Goal: Information Seeking & Learning: Learn about a topic

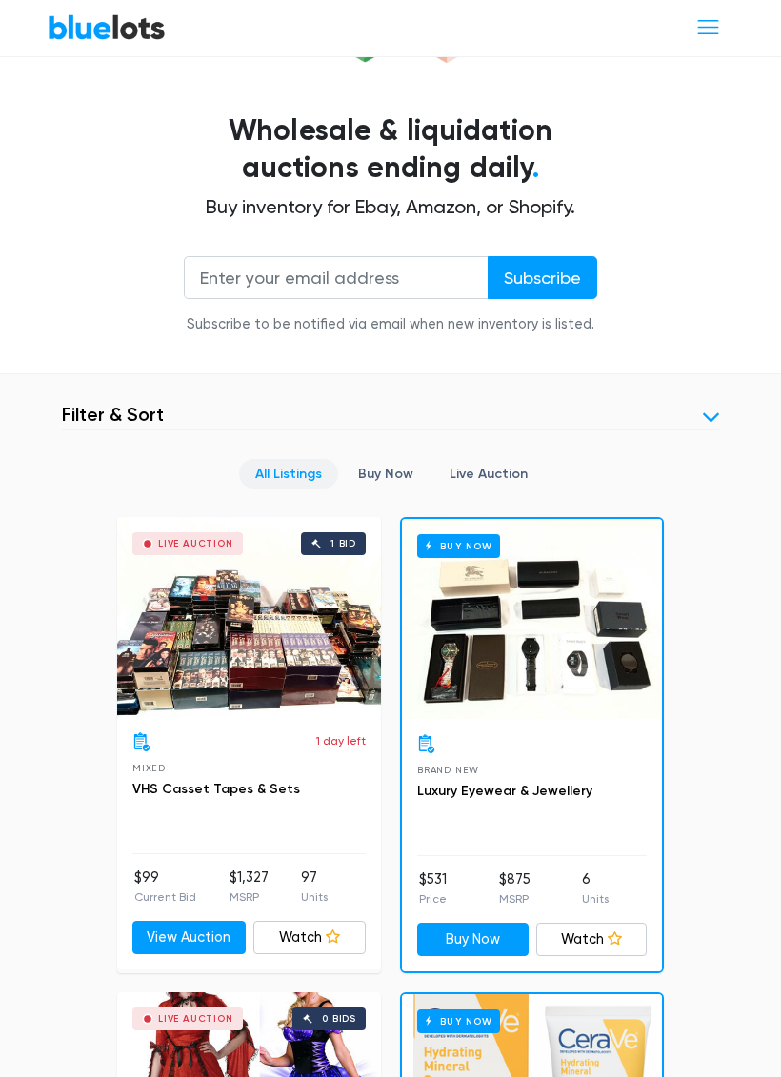
scroll to position [384, 0]
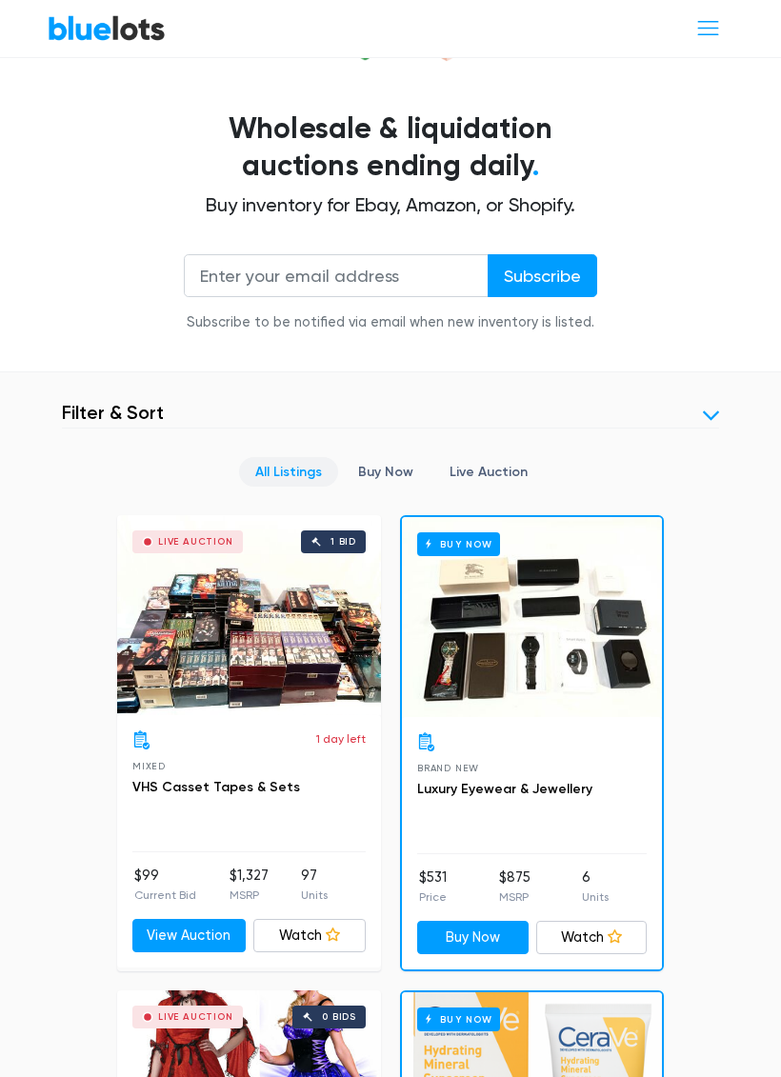
click at [556, 618] on div "Buy Now" at bounding box center [532, 617] width 260 height 200
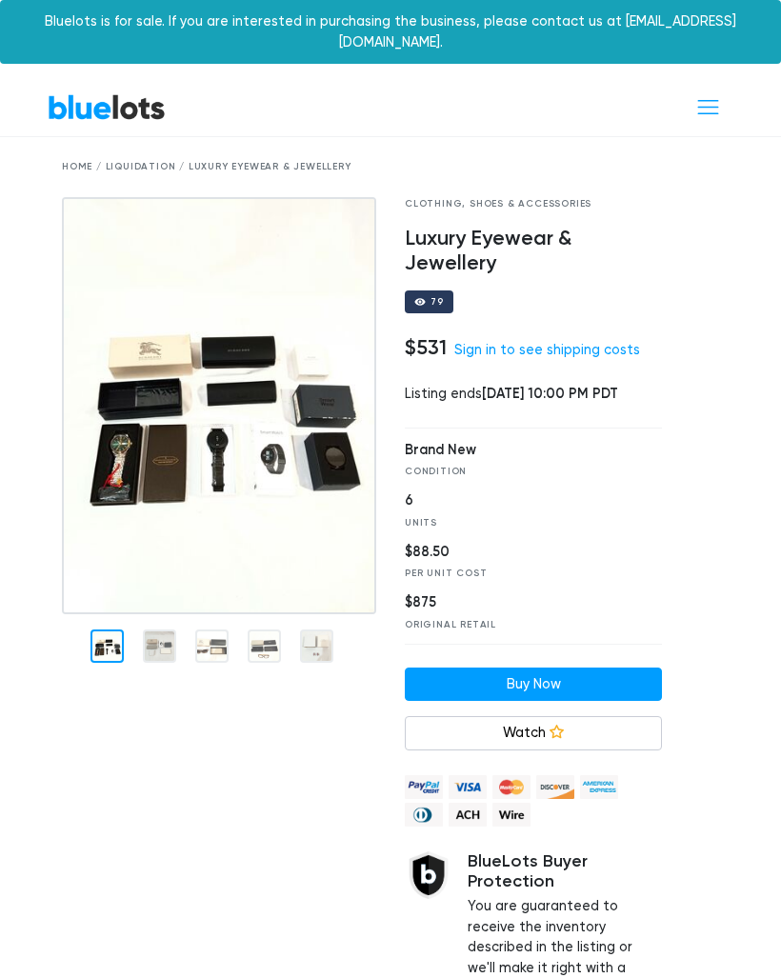
click at [298, 410] on img at bounding box center [219, 406] width 314 height 418
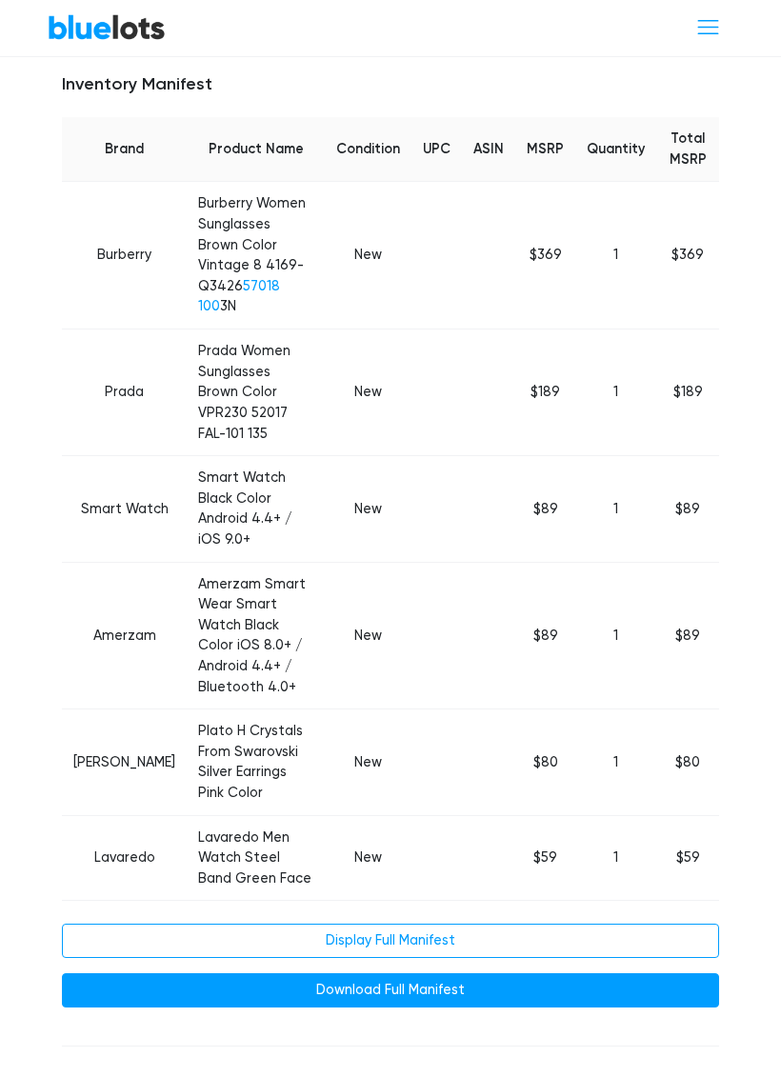
scroll to position [1038, 0]
click at [566, 924] on link "Display Full Manifest" at bounding box center [390, 941] width 657 height 34
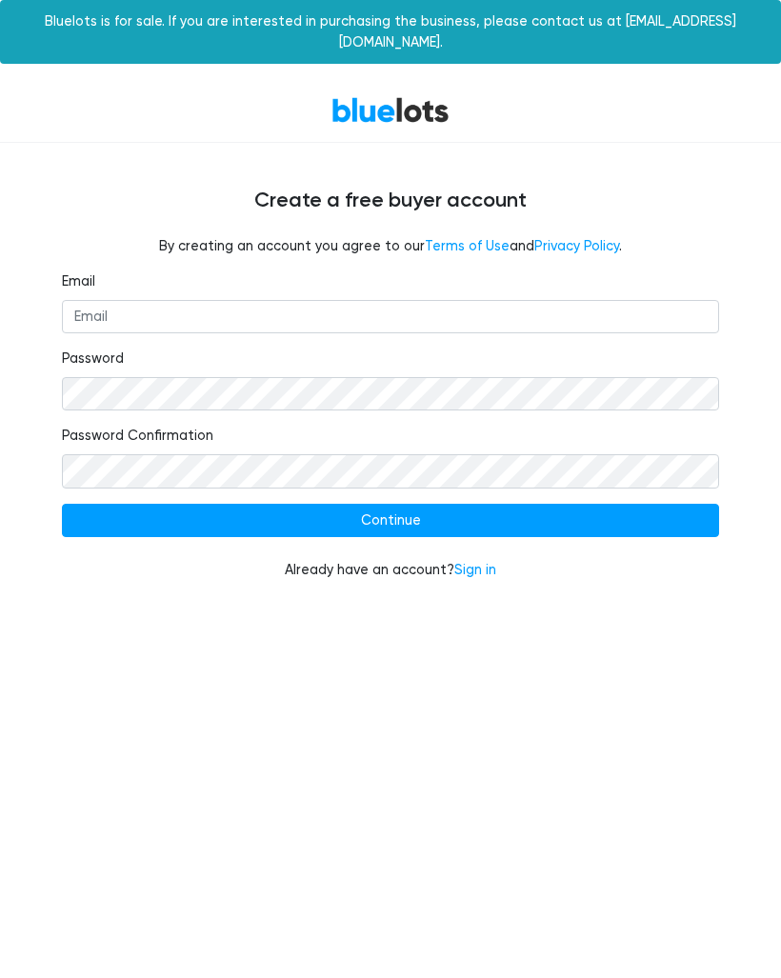
click at [477, 562] on link "Sign in" at bounding box center [475, 570] width 42 height 16
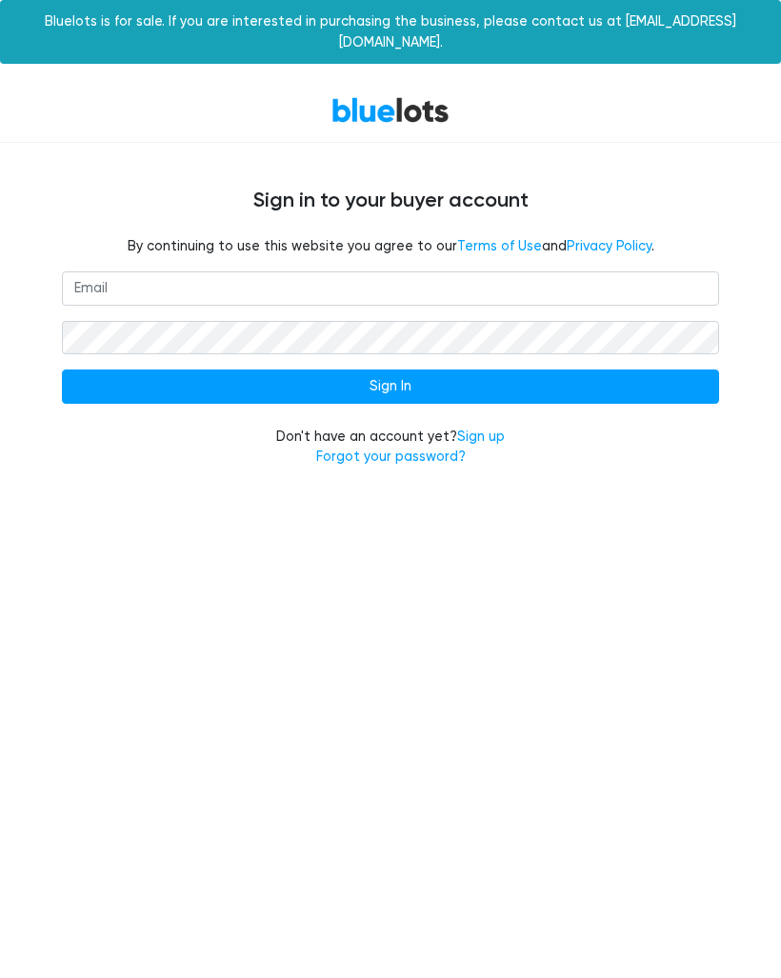
click at [103, 271] on input "email" at bounding box center [390, 288] width 657 height 34
type input "ezbk24@outlook.com"
click at [437, 369] on input "Sign In" at bounding box center [390, 386] width 657 height 34
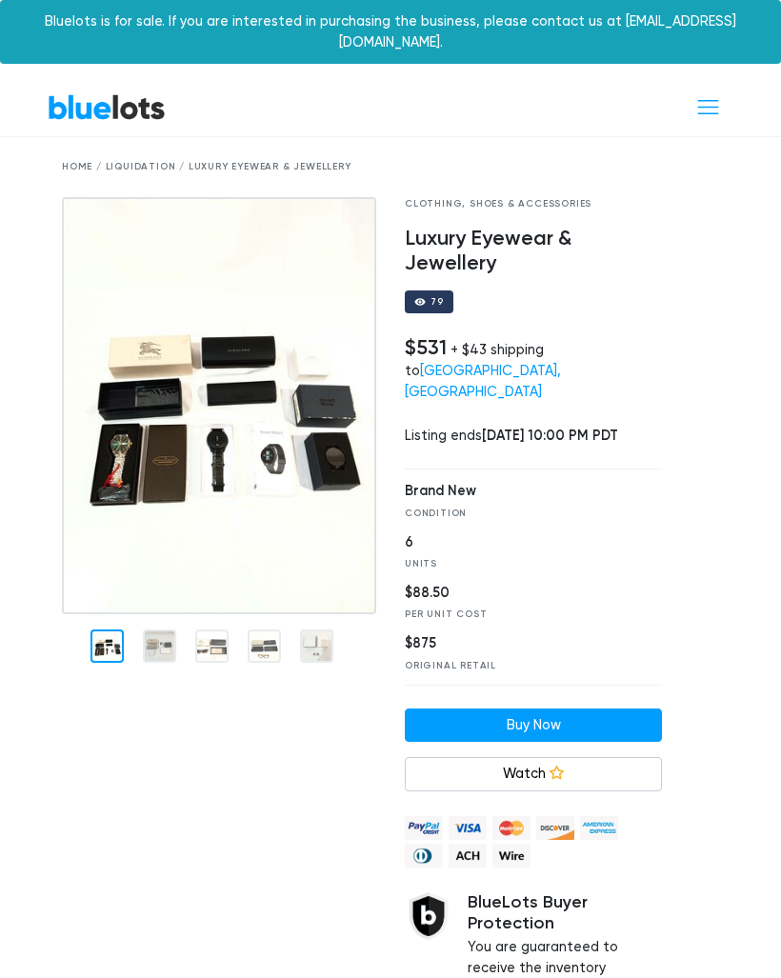
click at [554, 757] on link "Watch" at bounding box center [533, 774] width 257 height 34
click at [272, 496] on img at bounding box center [219, 406] width 314 height 418
click at [746, 42] on div "Bluelots is for sale. If you are interested in purchasing the business, please …" at bounding box center [390, 32] width 781 height 64
click at [124, 93] on link "BlueLots" at bounding box center [107, 107] width 118 height 28
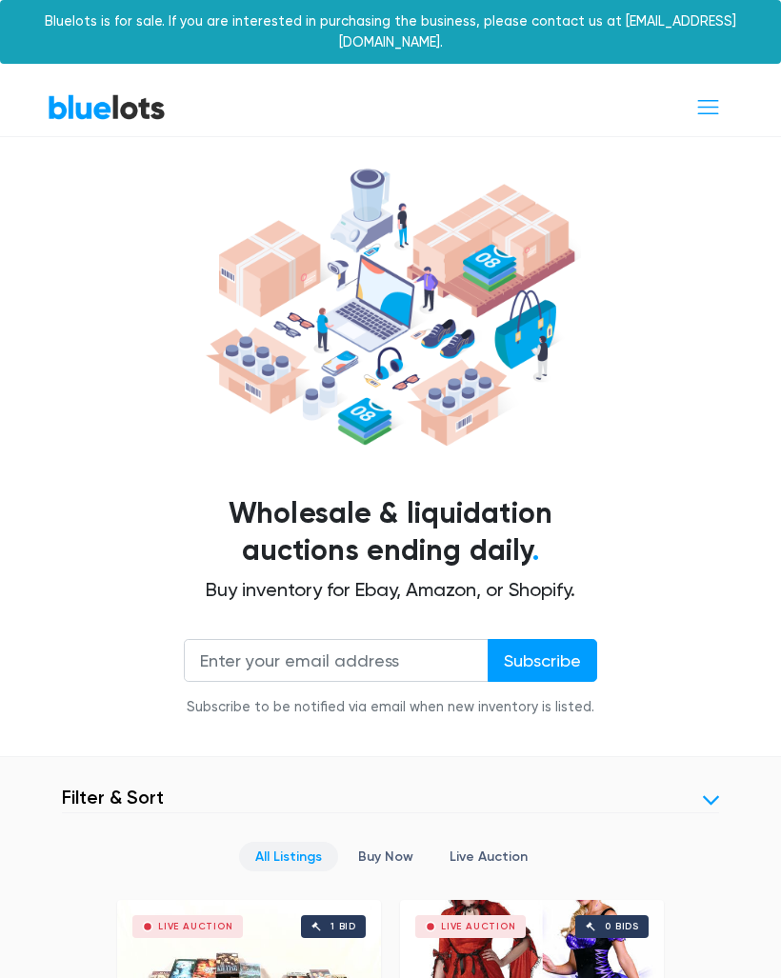
click at [708, 792] on link at bounding box center [711, 800] width 16 height 16
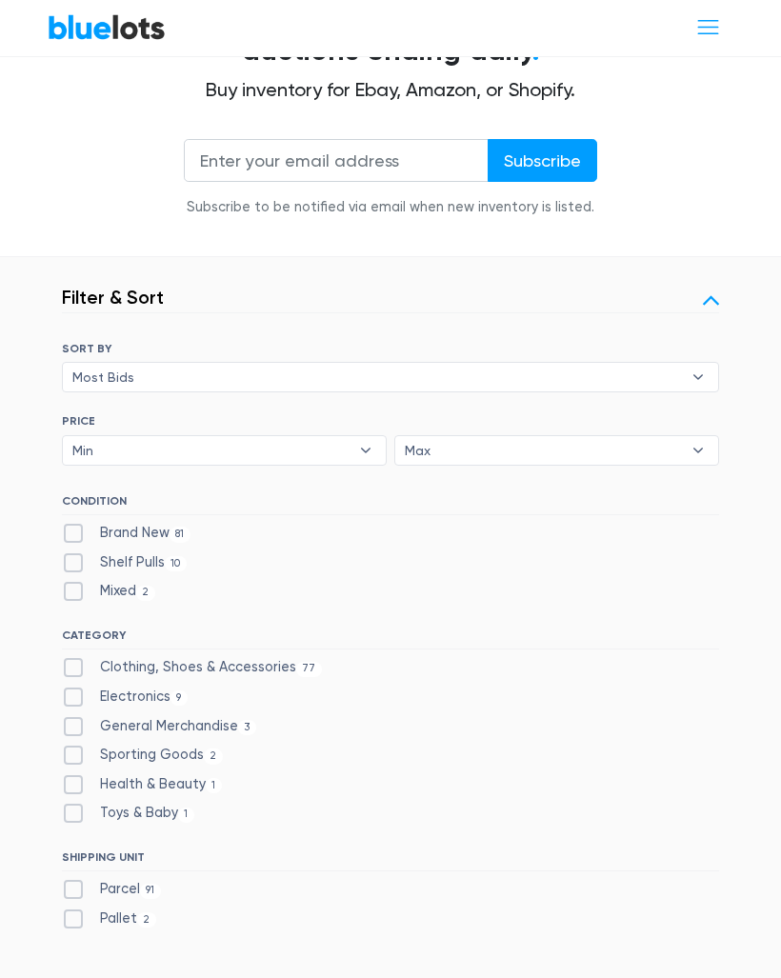
scroll to position [500, 0]
click at [82, 552] on label "Shelf Pulls 10" at bounding box center [124, 562] width 125 height 21
click at [74, 552] on Pulls"] "Shelf Pulls 10" at bounding box center [68, 558] width 12 height 12
checkbox Pulls"] "true"
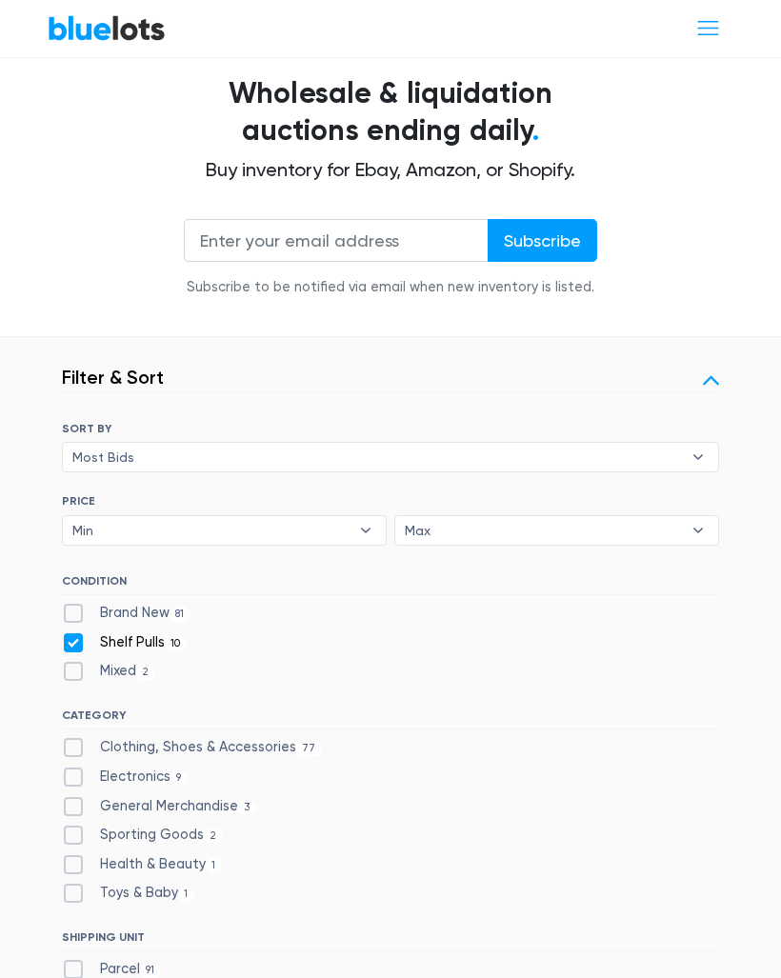
scroll to position [417, 0]
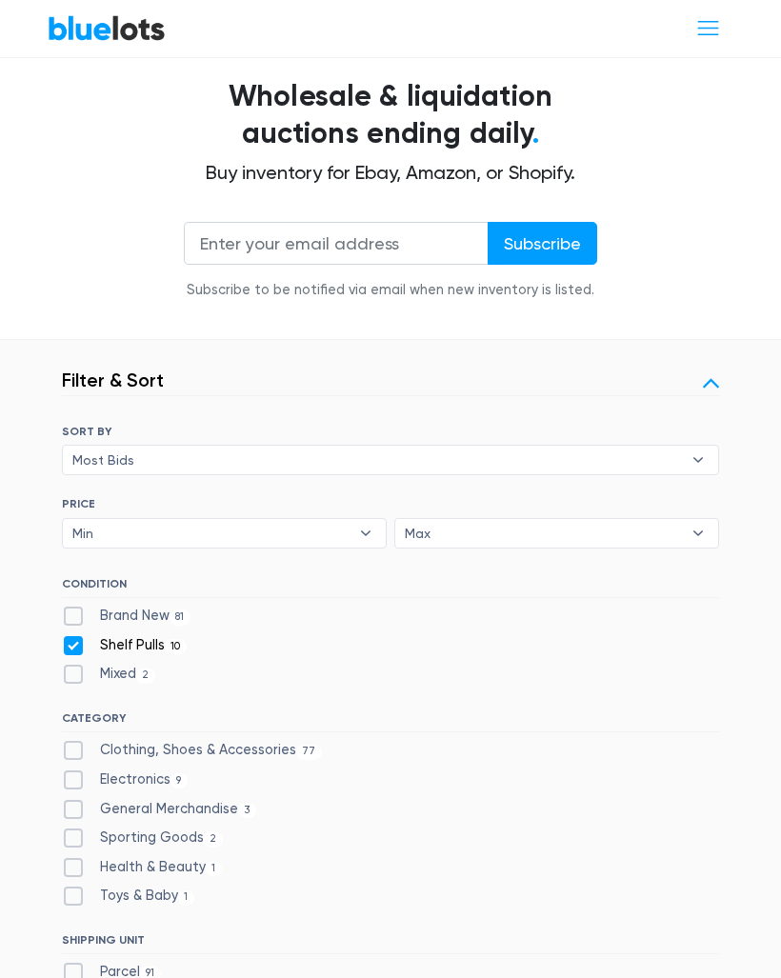
click at [74, 606] on label "Brand New 81" at bounding box center [126, 616] width 129 height 21
click at [74, 606] on New"] "Brand New 81" at bounding box center [68, 612] width 12 height 12
checkbox New"] "true"
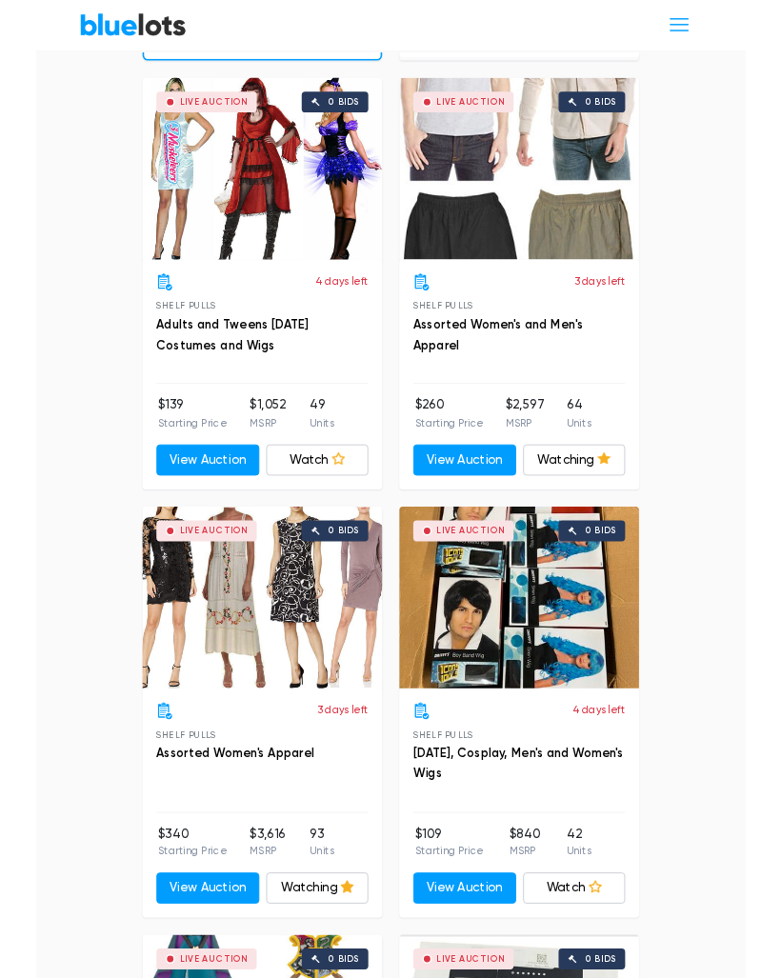
scroll to position [1762, 0]
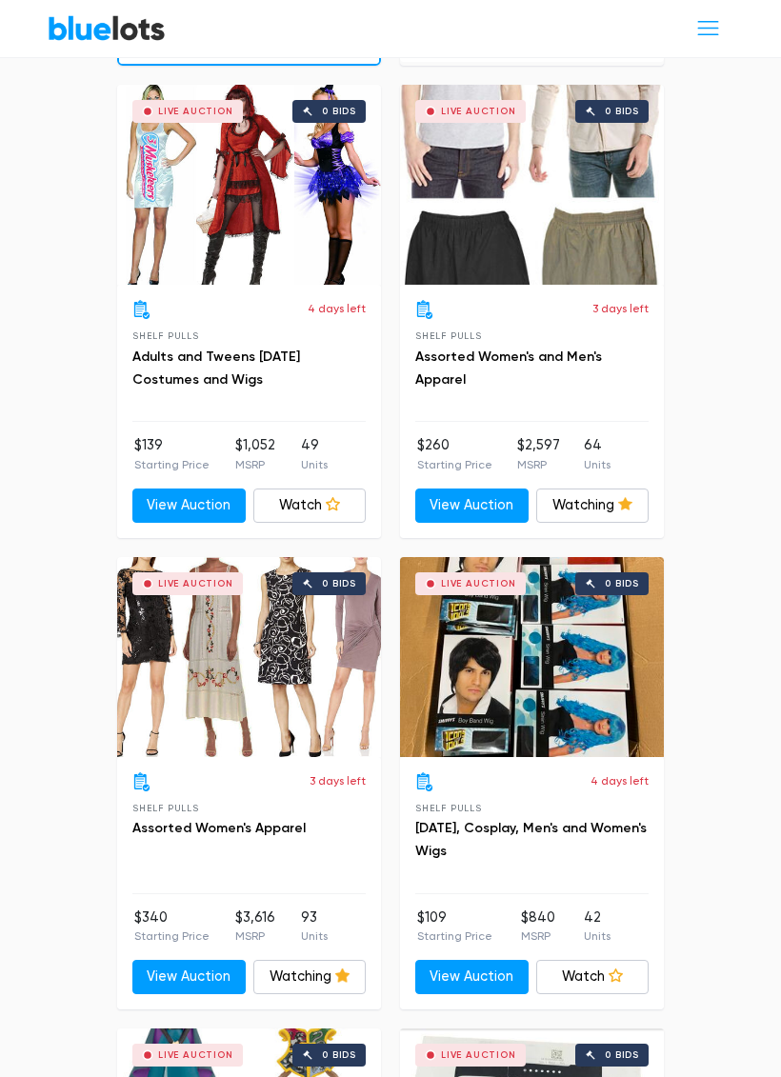
click at [283, 644] on div "Live Auction 0 bids" at bounding box center [249, 657] width 264 height 200
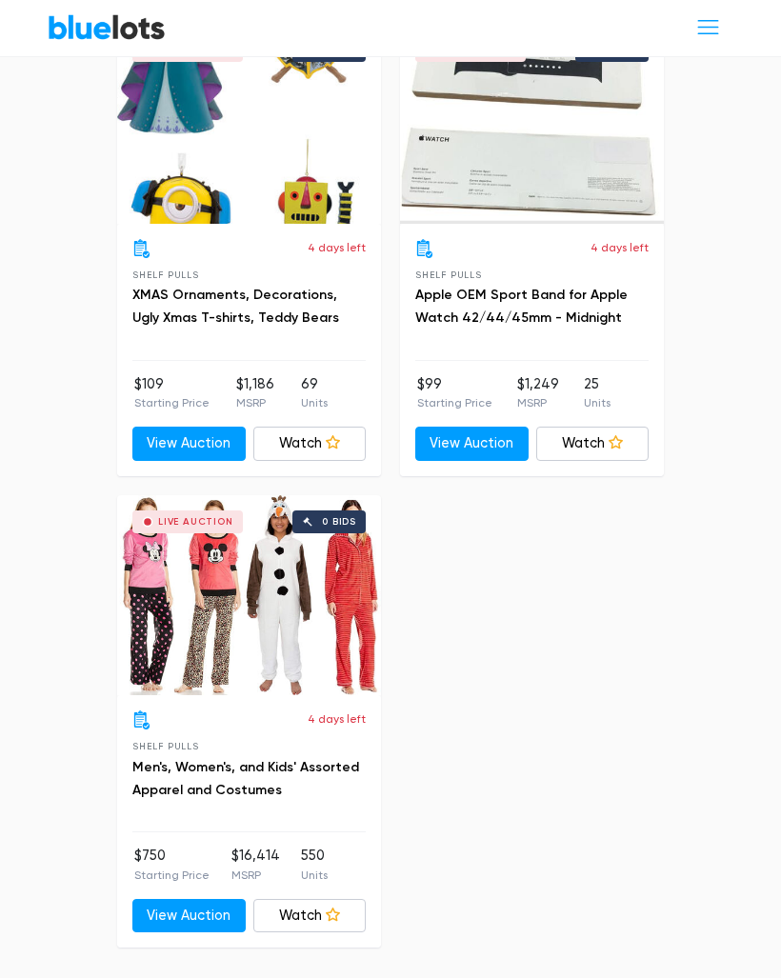
scroll to position [2767, 0]
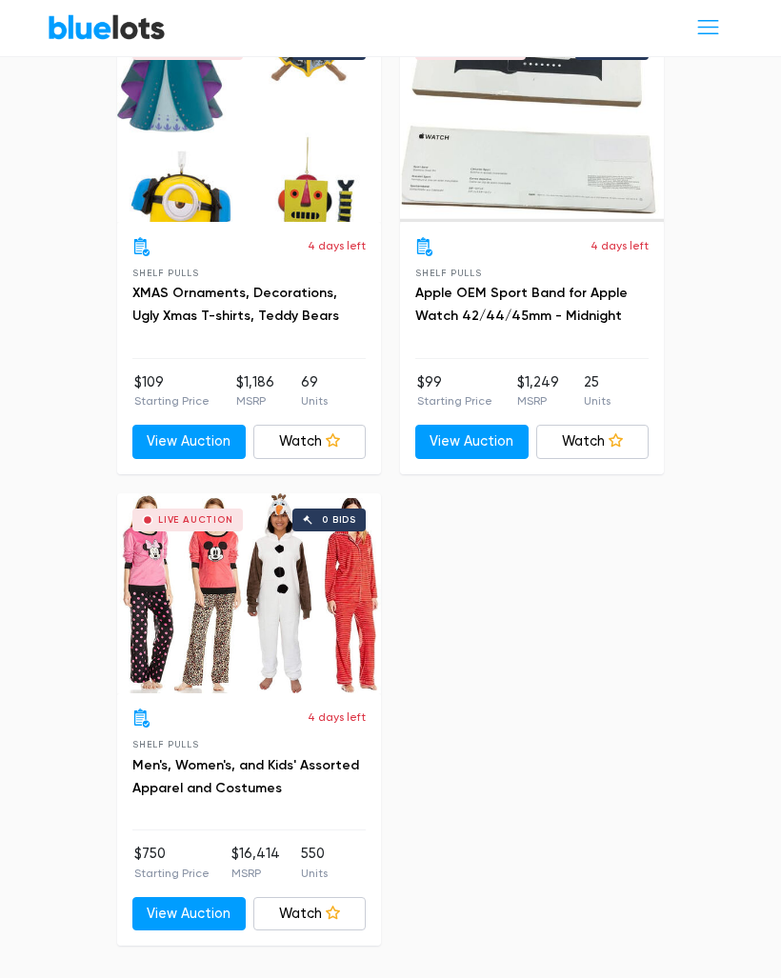
click at [293, 630] on div "Live Auction 0 bids" at bounding box center [249, 594] width 264 height 200
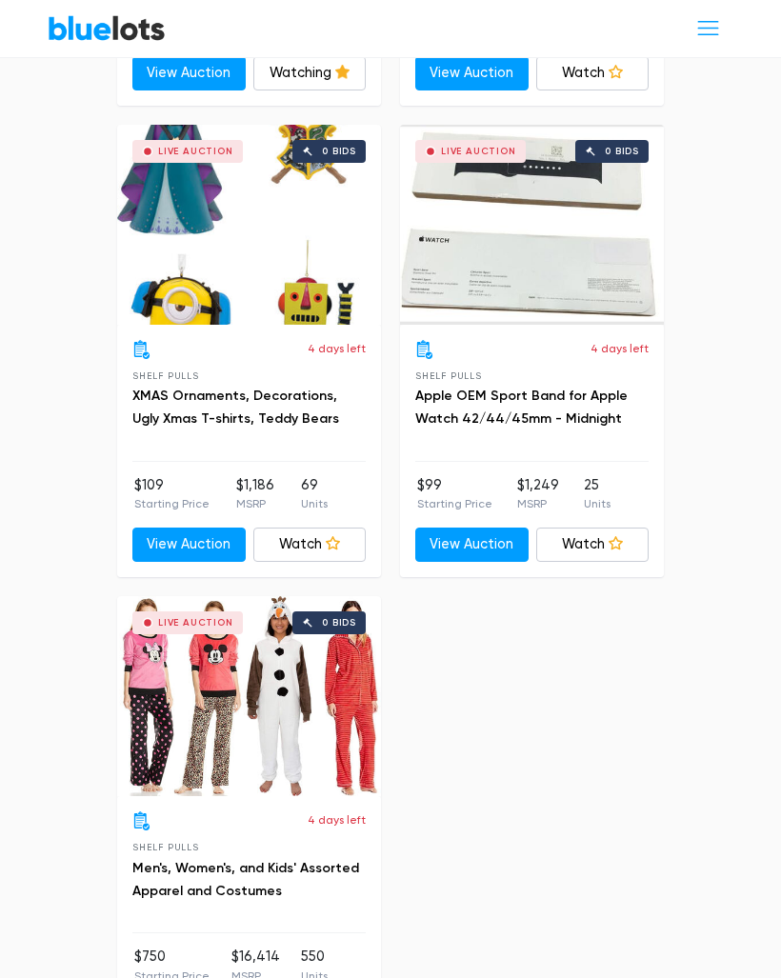
scroll to position [2658, 0]
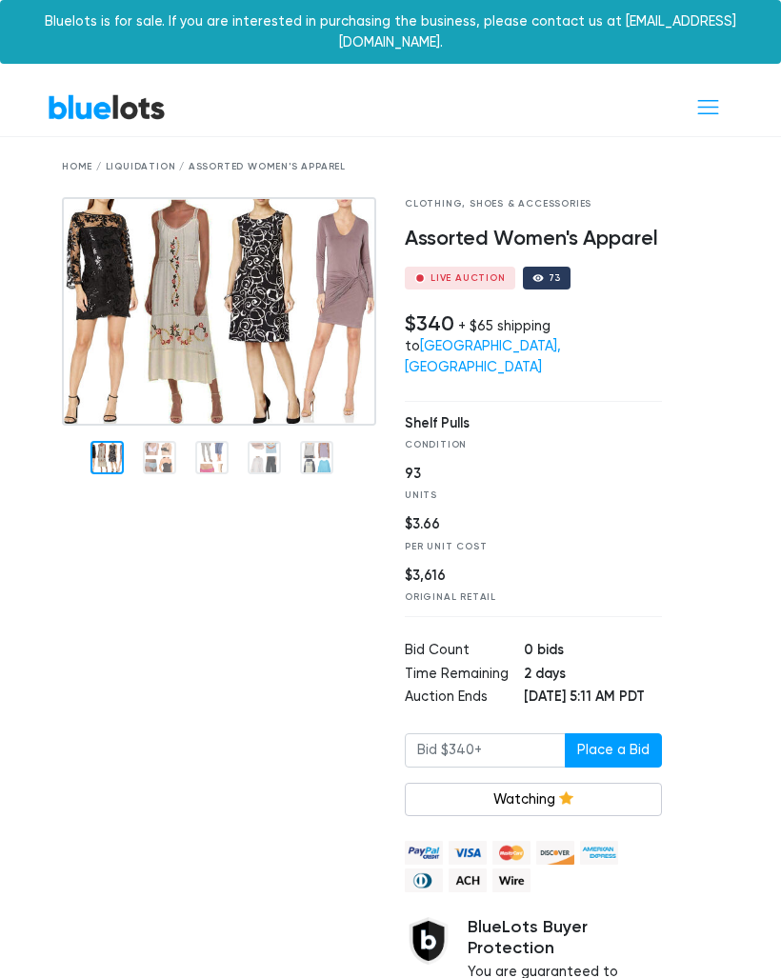
click at [316, 323] on img at bounding box center [219, 311] width 314 height 229
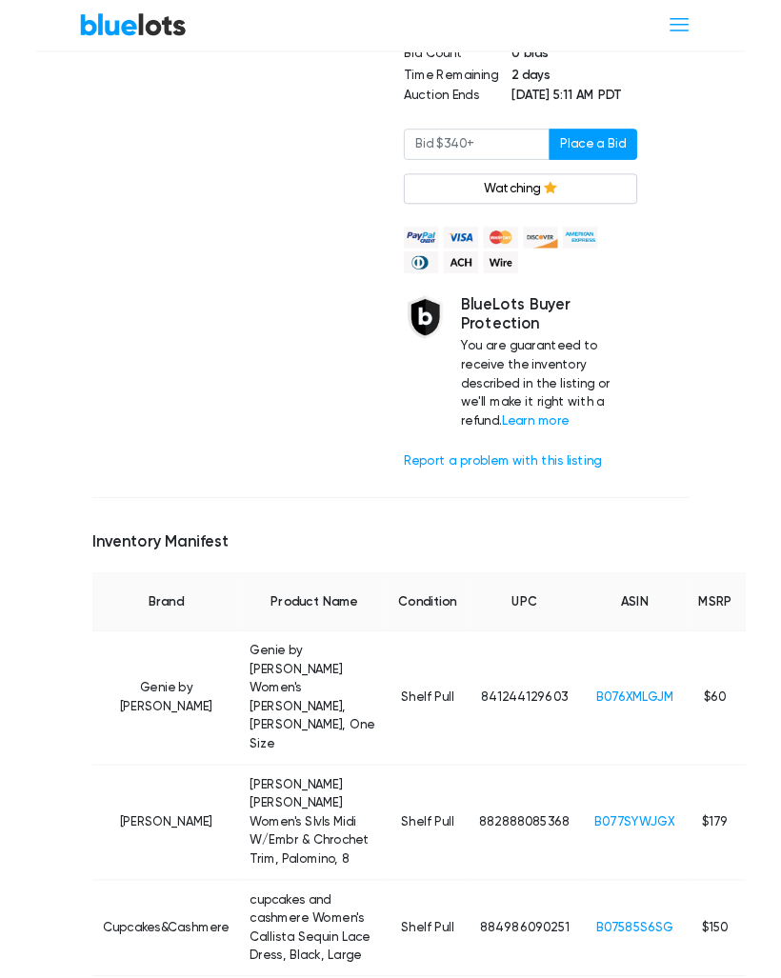
scroll to position [592, 0]
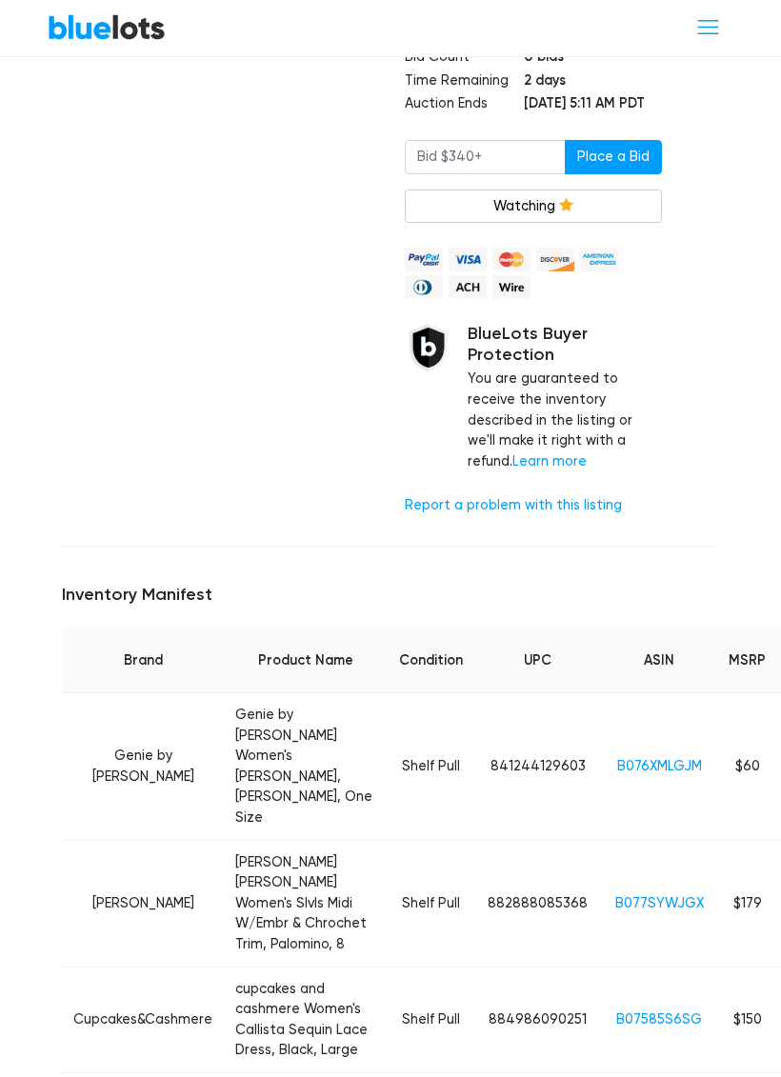
click at [647, 759] on link "B076XMLGJM" at bounding box center [659, 767] width 85 height 16
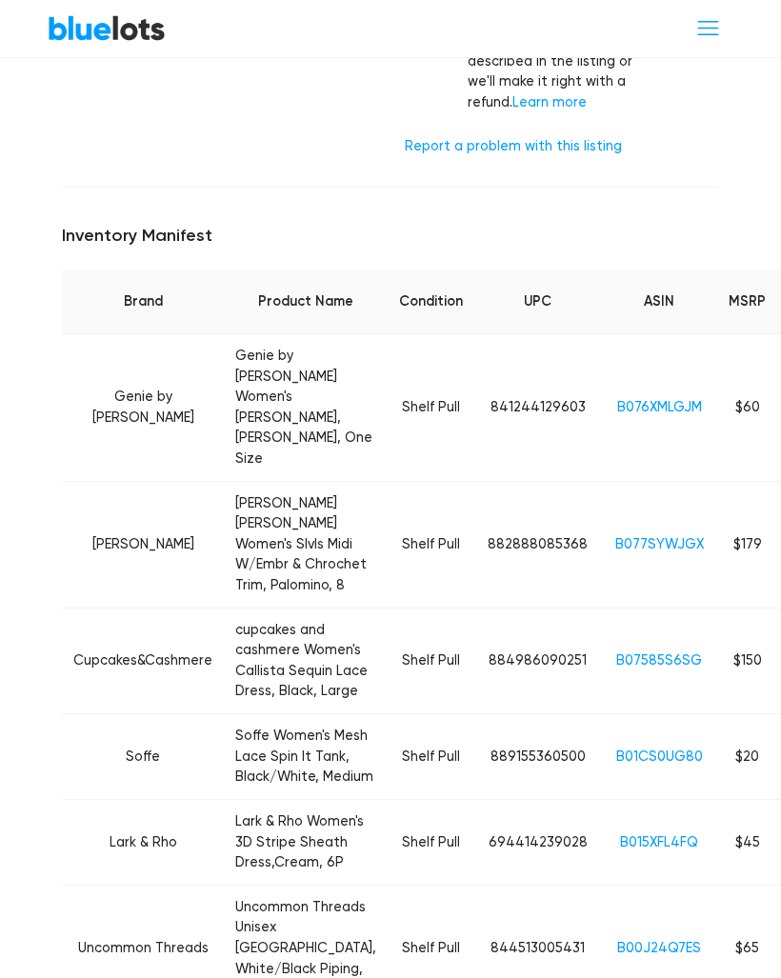
scroll to position [966, 0]
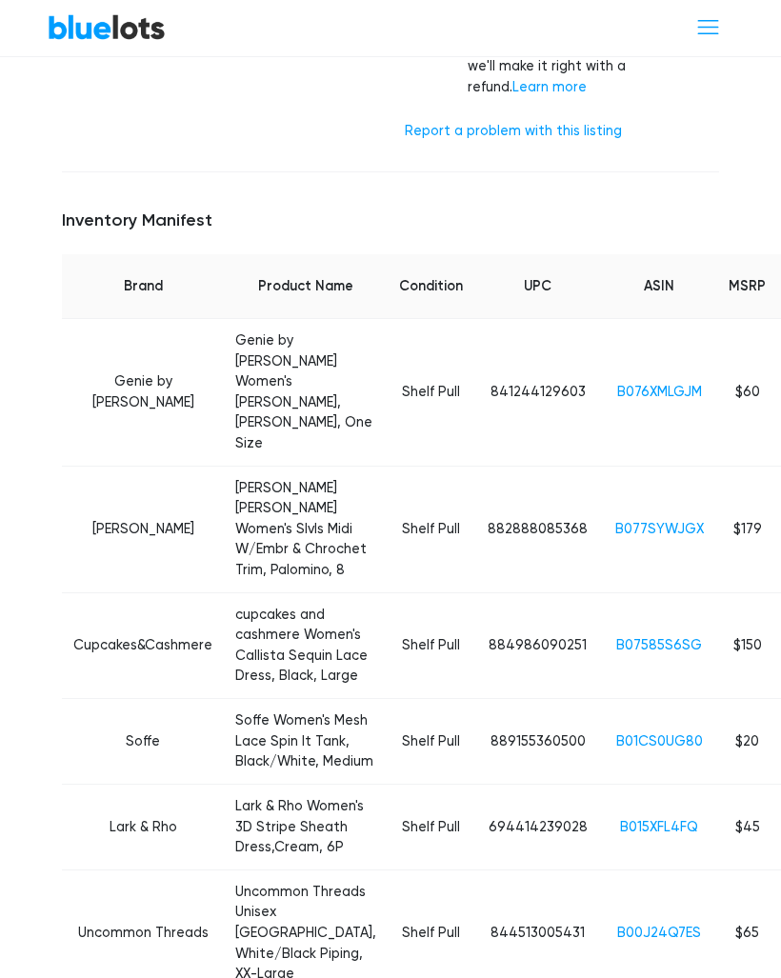
click at [627, 522] on link "B077SYWJGX" at bounding box center [659, 530] width 89 height 16
click at [631, 637] on link "B07585S6SG" at bounding box center [659, 645] width 86 height 16
click at [627, 733] on link "B01CS0UG80" at bounding box center [659, 741] width 87 height 16
click at [641, 819] on link "B015XFL4FQ" at bounding box center [659, 827] width 78 height 16
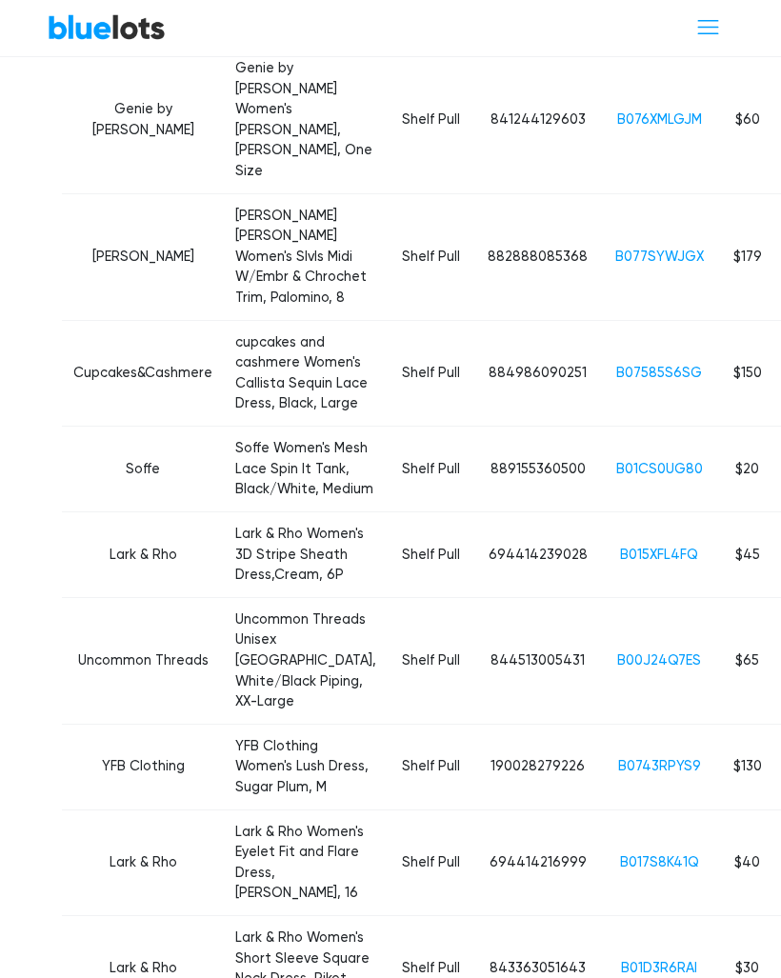
scroll to position [1240, 0]
click at [631, 547] on link "B015XFL4FQ" at bounding box center [659, 555] width 78 height 16
click at [634, 652] on link "B00J24Q7ES" at bounding box center [659, 660] width 84 height 16
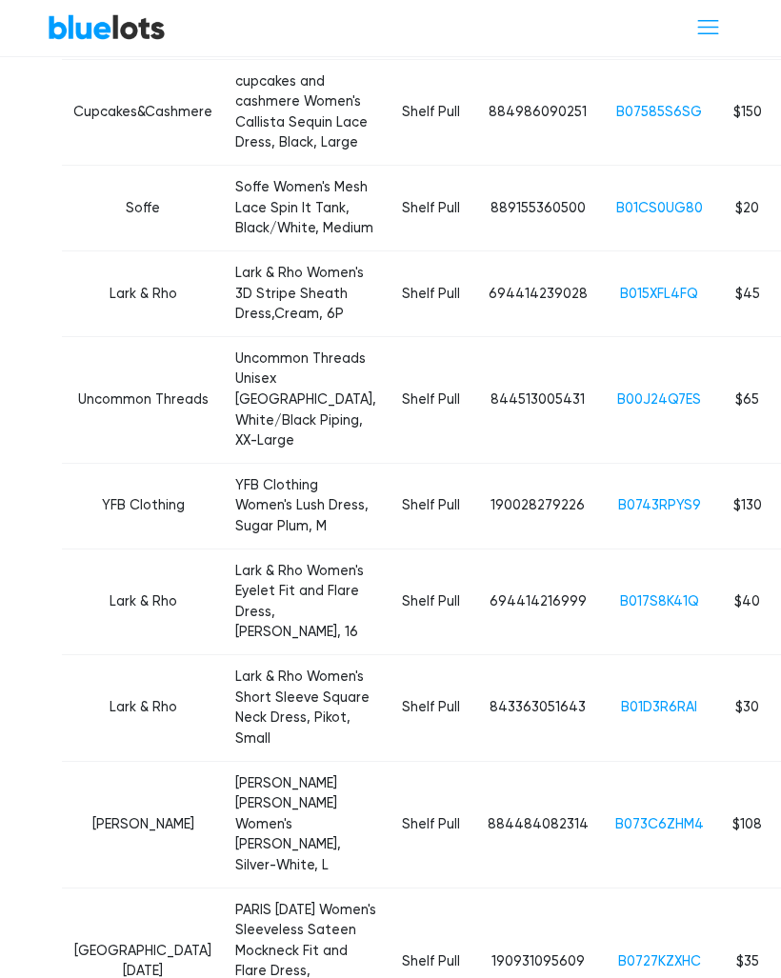
scroll to position [1500, 0]
click at [628, 498] on link "B0743RPYS9" at bounding box center [659, 506] width 83 height 16
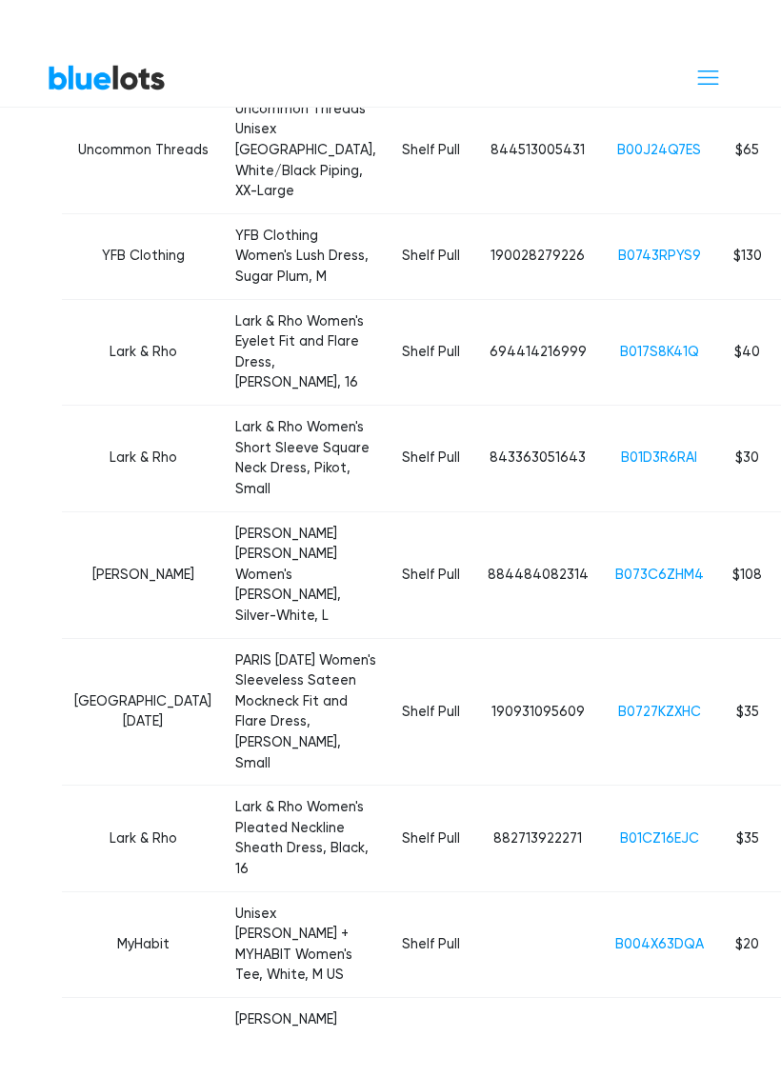
scroll to position [1830, 0]
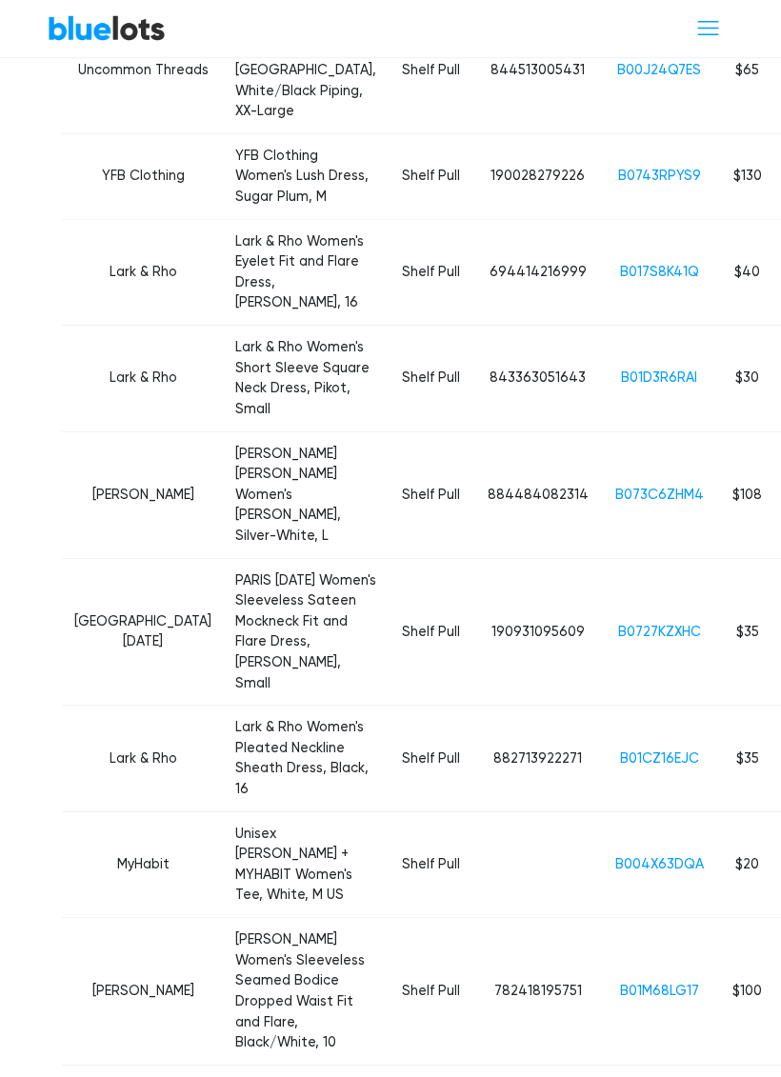
click at [615, 856] on link "B004X63DQA" at bounding box center [659, 864] width 89 height 16
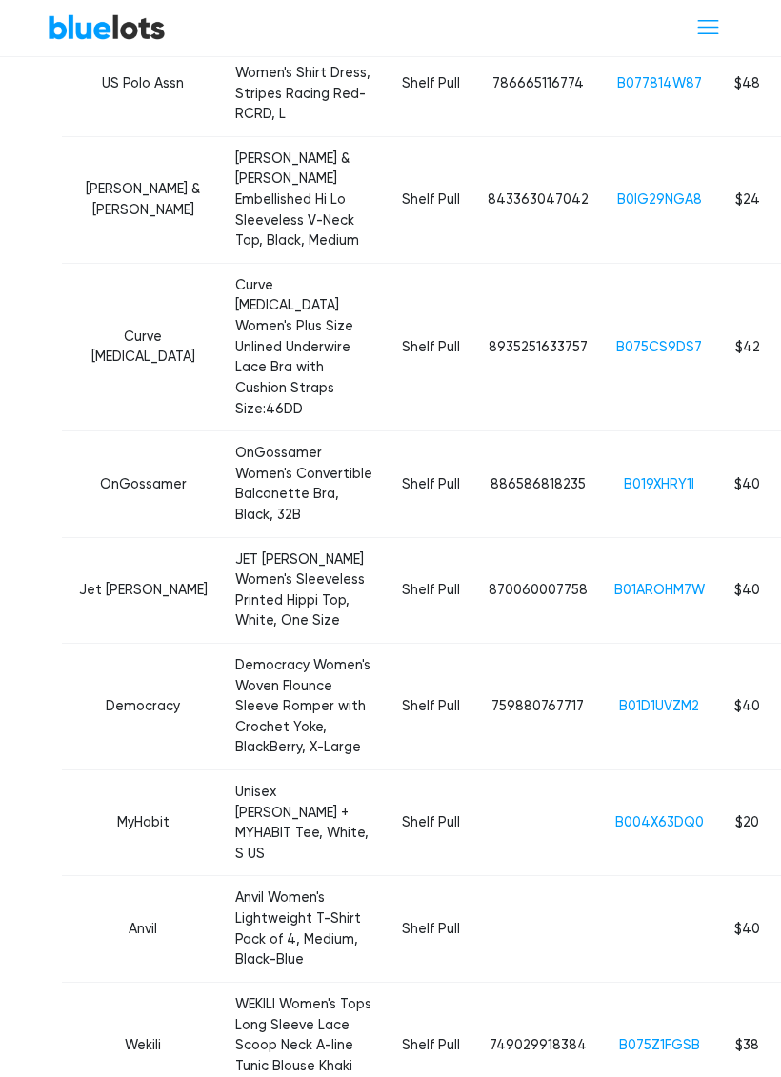
scroll to position [4079, 0]
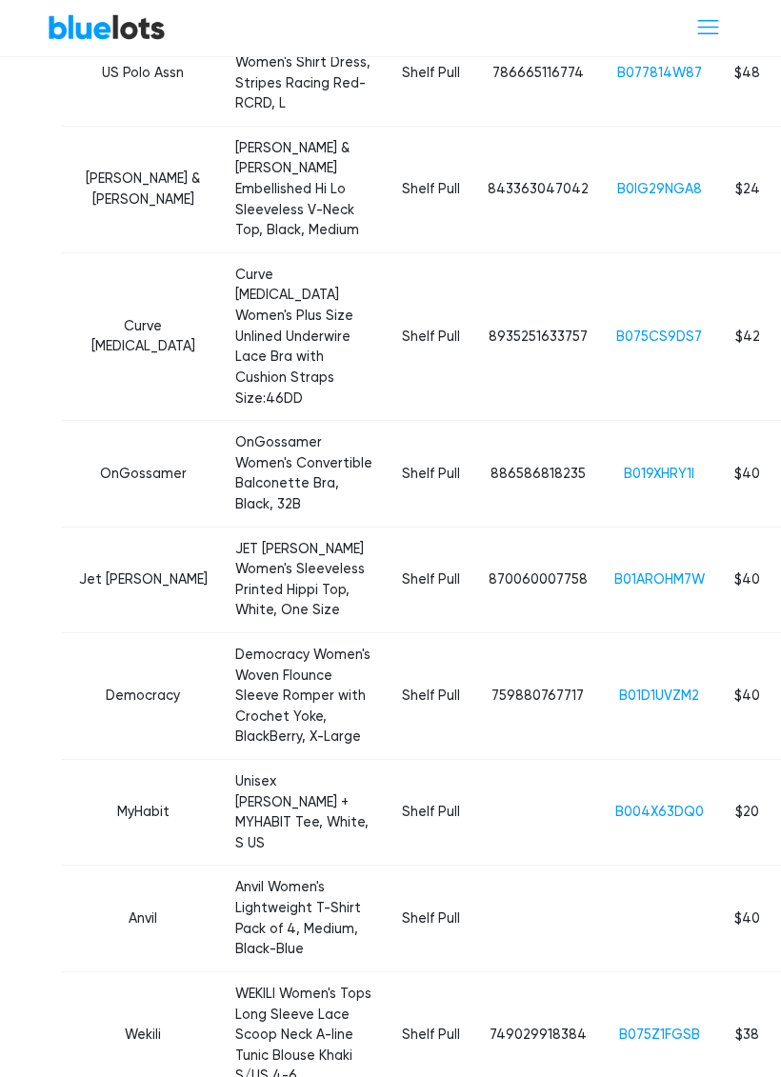
click at [638, 688] on link "B01D1UVZM2" at bounding box center [659, 696] width 80 height 16
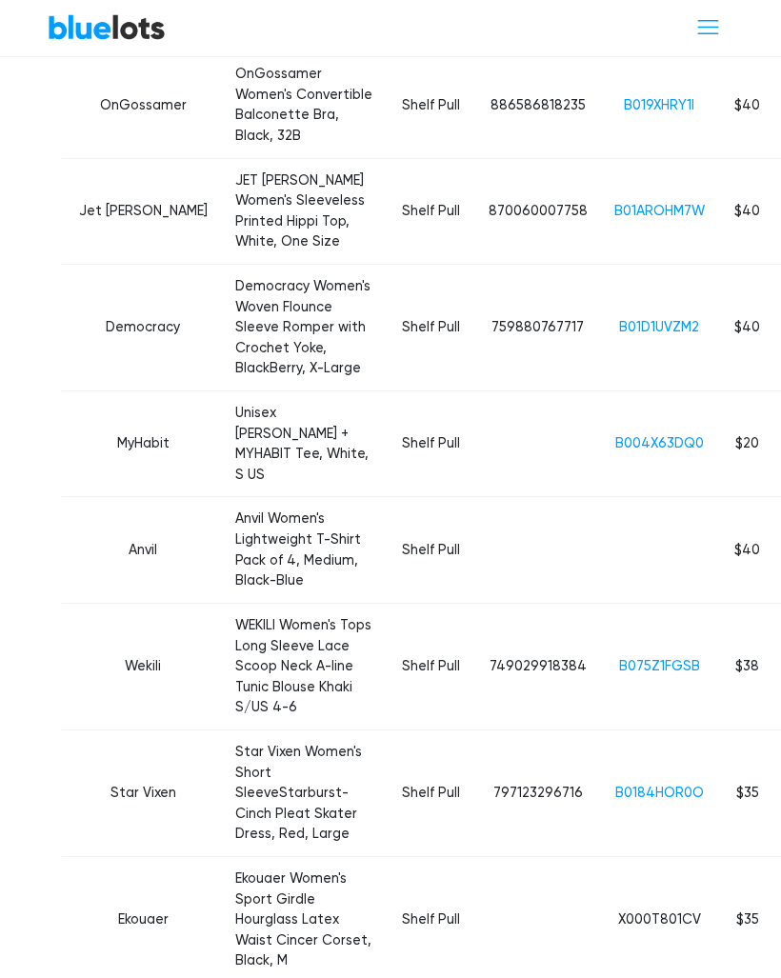
scroll to position [4449, 0]
click at [637, 785] on link "B0184HOR0O" at bounding box center [659, 793] width 89 height 16
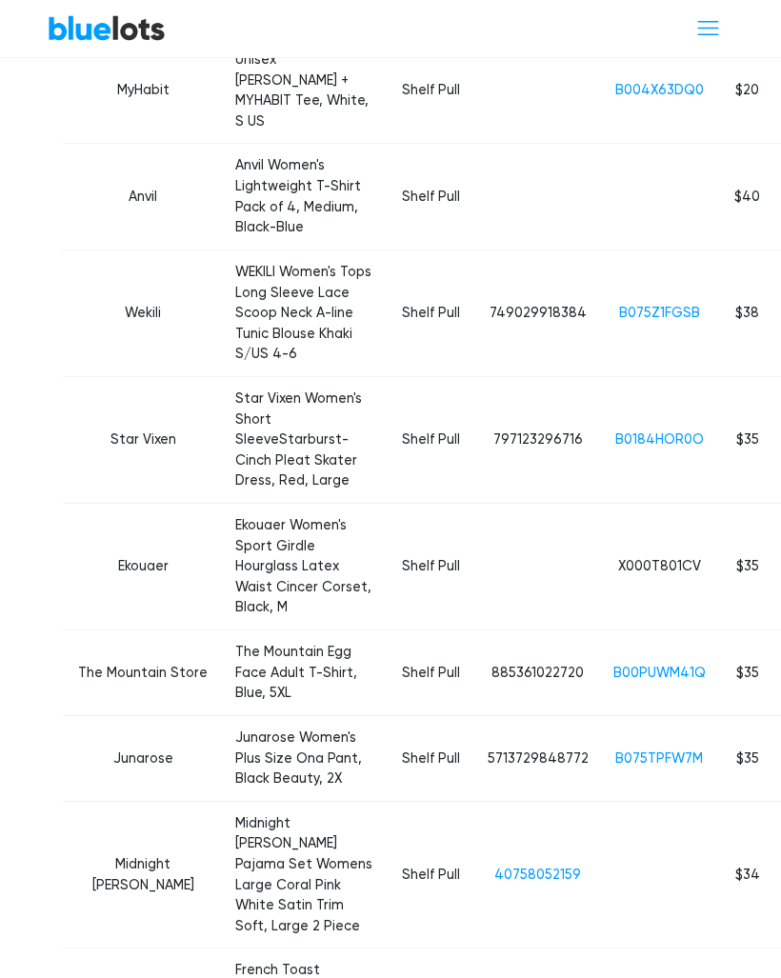
scroll to position [4804, 0]
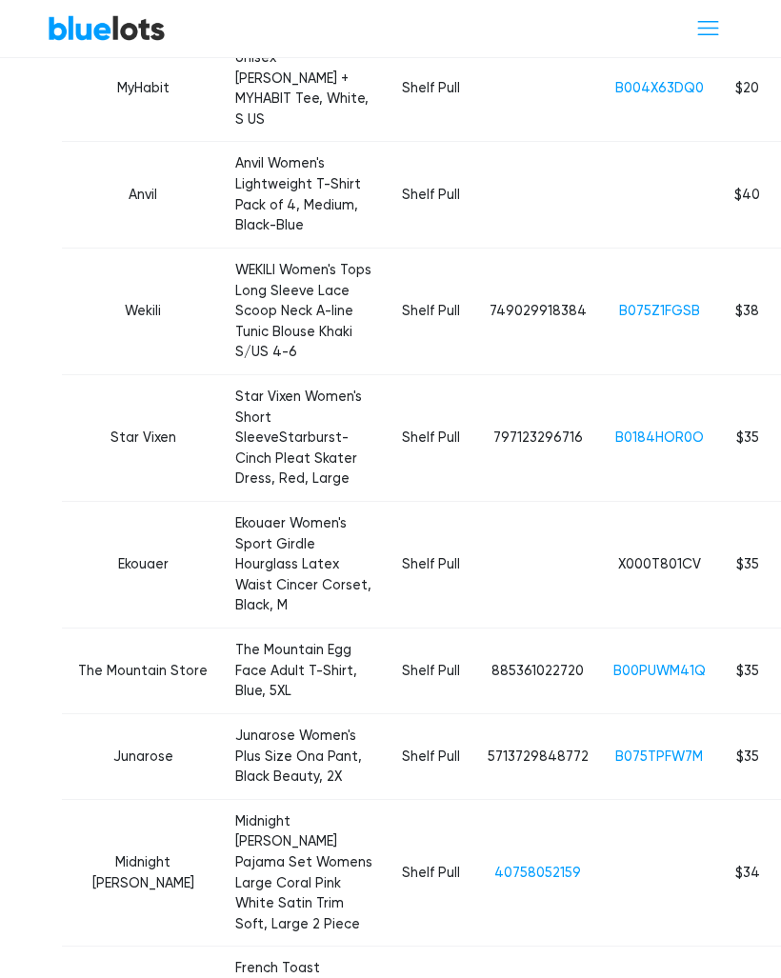
click at [631, 663] on link "B00PUWM41Q" at bounding box center [659, 671] width 92 height 16
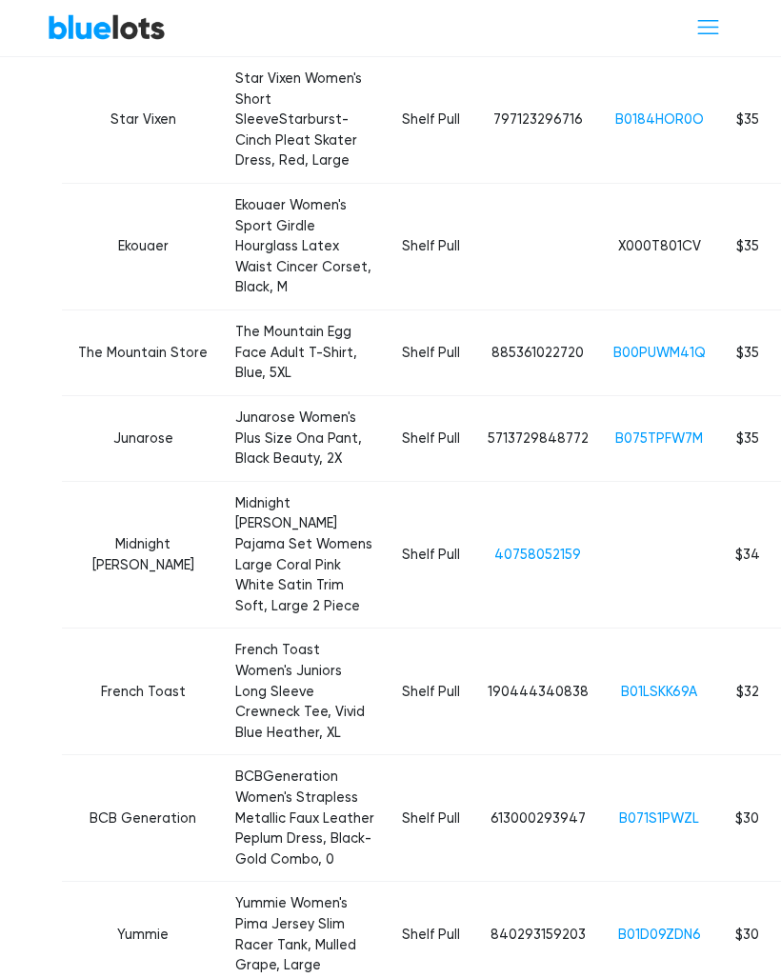
scroll to position [5122, 0]
click at [524, 547] on link "40758052159" at bounding box center [537, 555] width 87 height 16
click at [627, 684] on link "B01LSKK69A" at bounding box center [659, 692] width 76 height 16
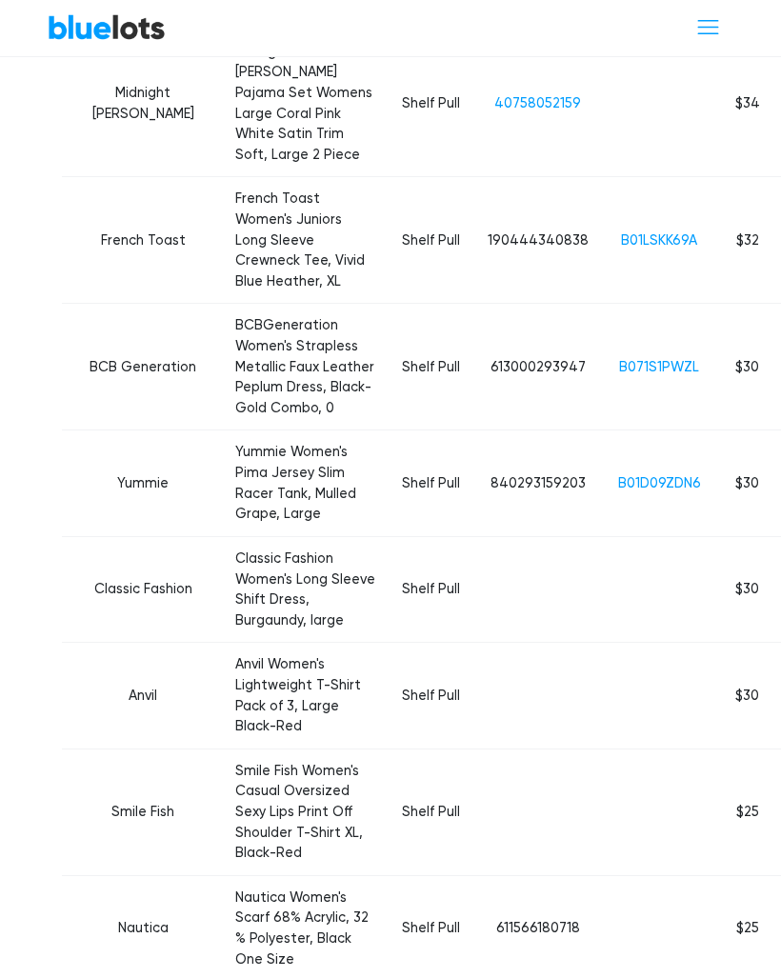
scroll to position [5575, 0]
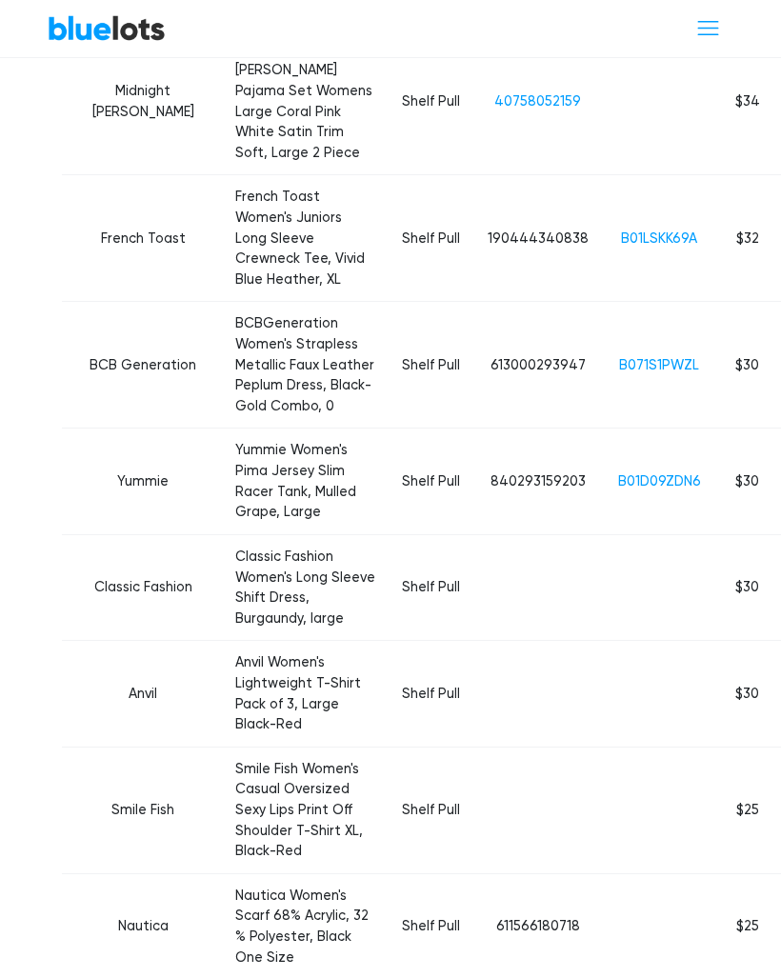
click at [633, 473] on link "B01D09ZDN6" at bounding box center [659, 481] width 83 height 16
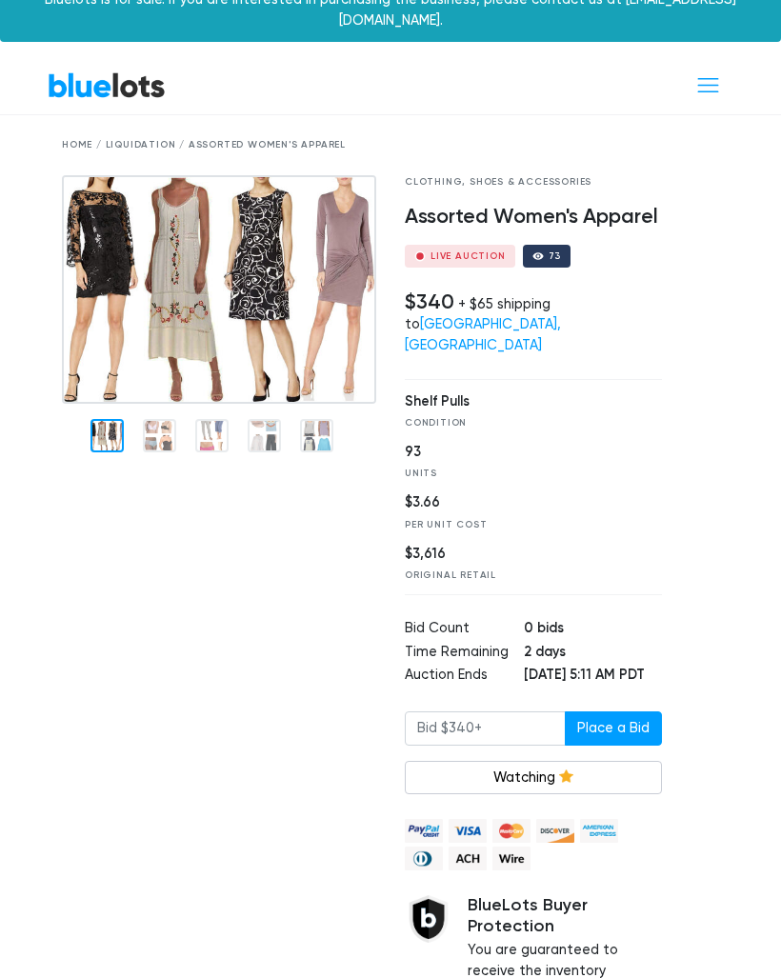
scroll to position [0, 0]
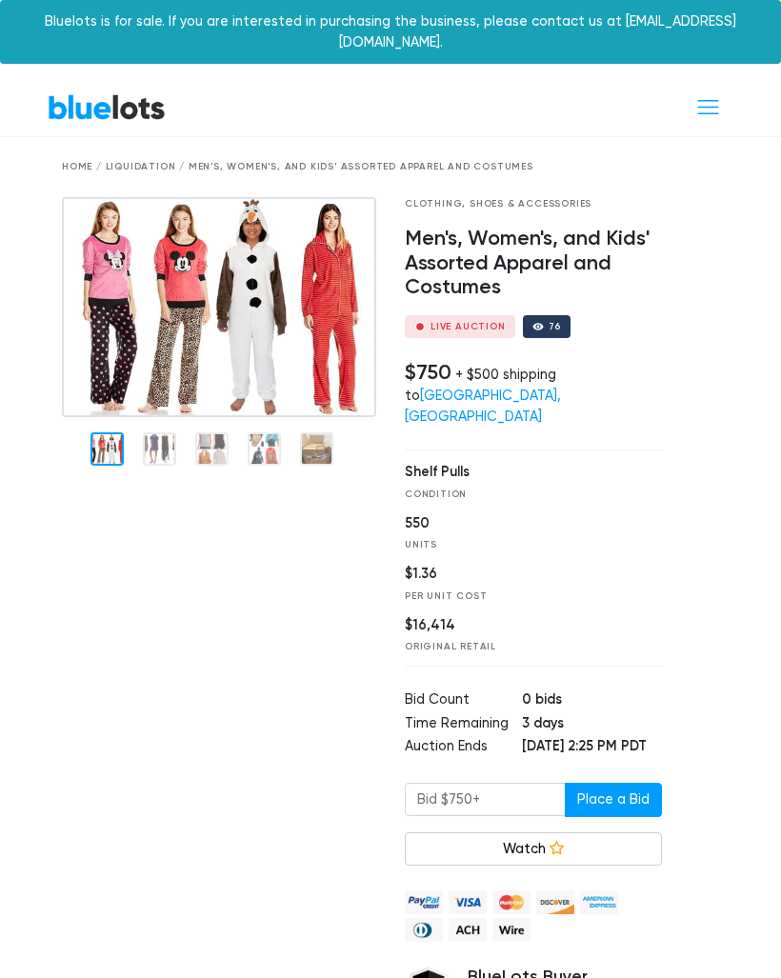
click at [339, 285] on img at bounding box center [219, 307] width 314 height 221
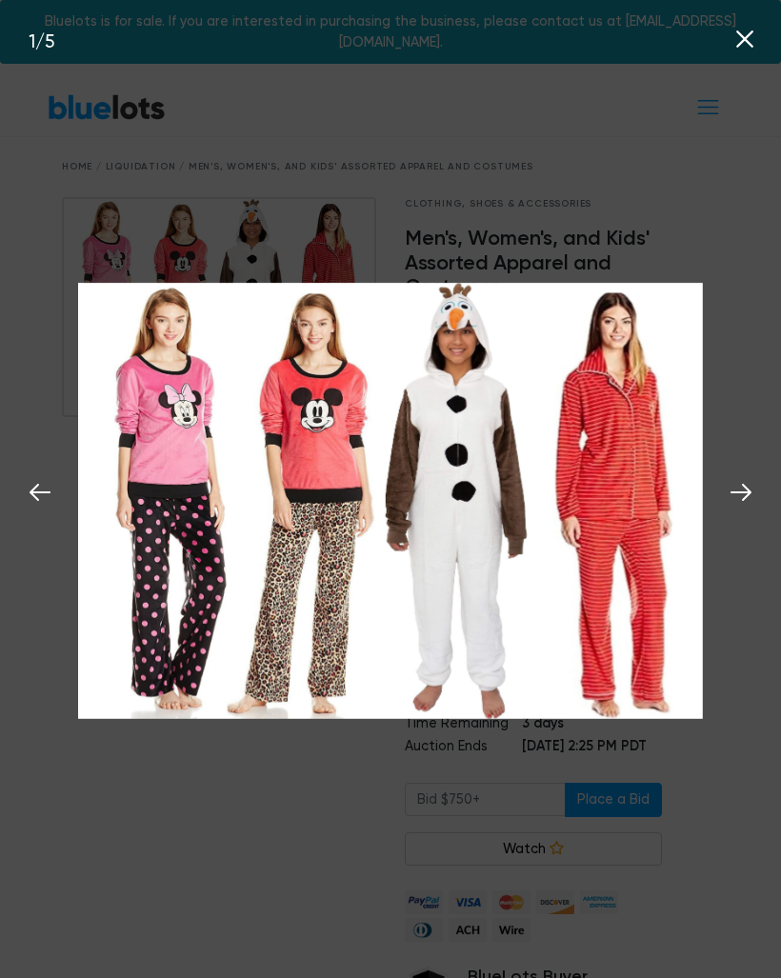
click at [746, 507] on icon at bounding box center [741, 492] width 29 height 29
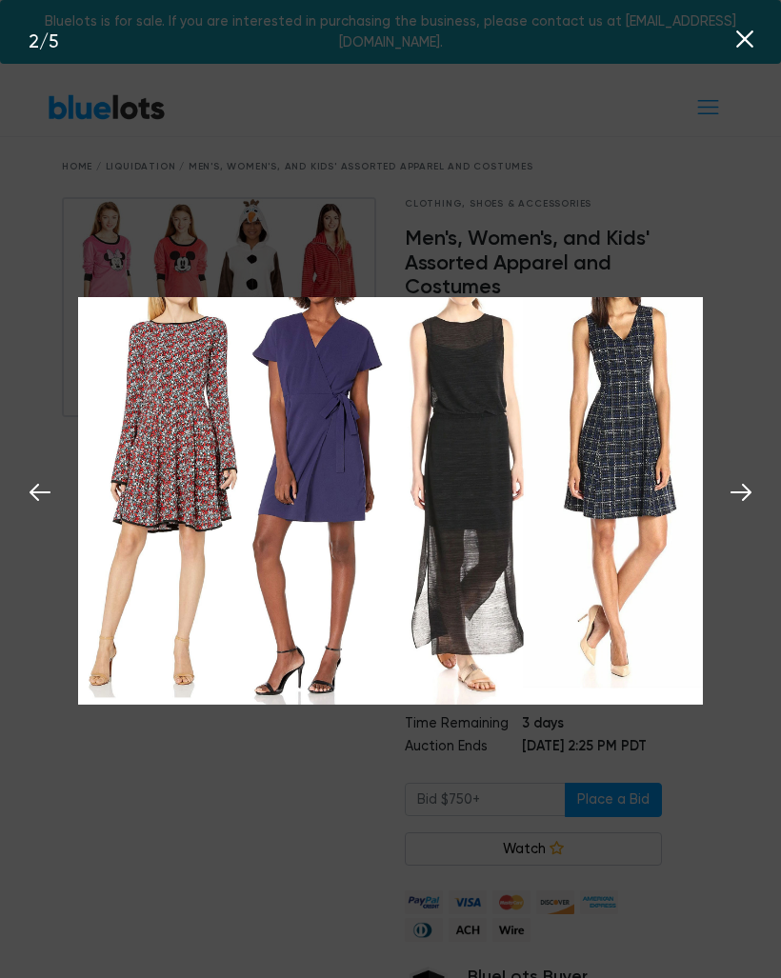
click at [741, 510] on button at bounding box center [741, 489] width 42 height 42
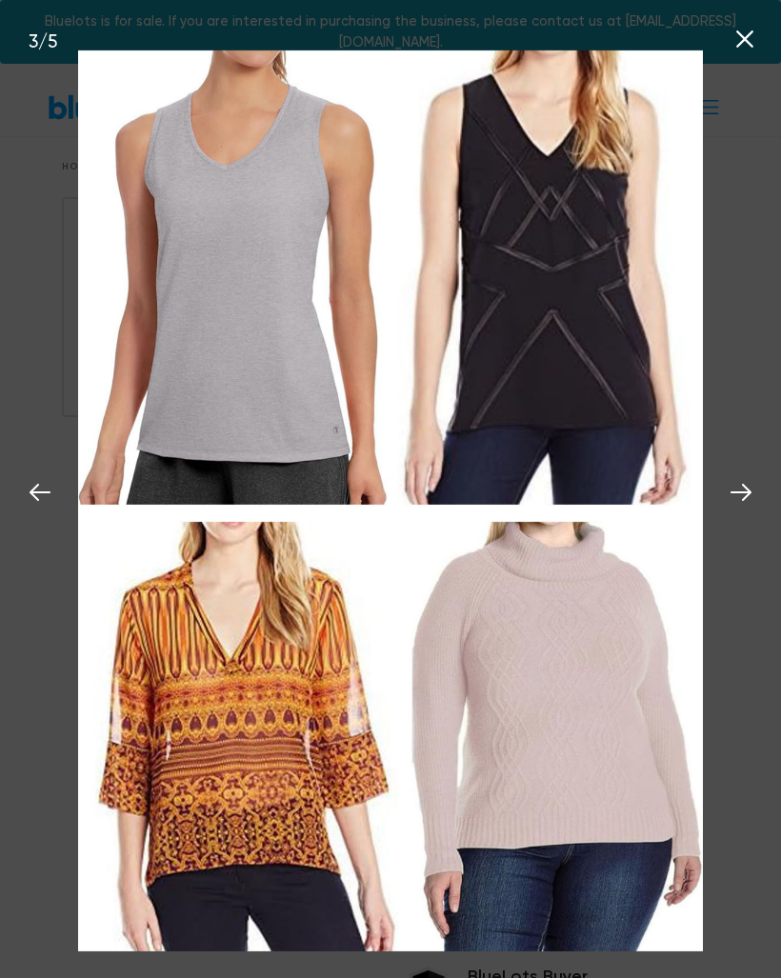
click at [747, 507] on icon at bounding box center [741, 492] width 29 height 29
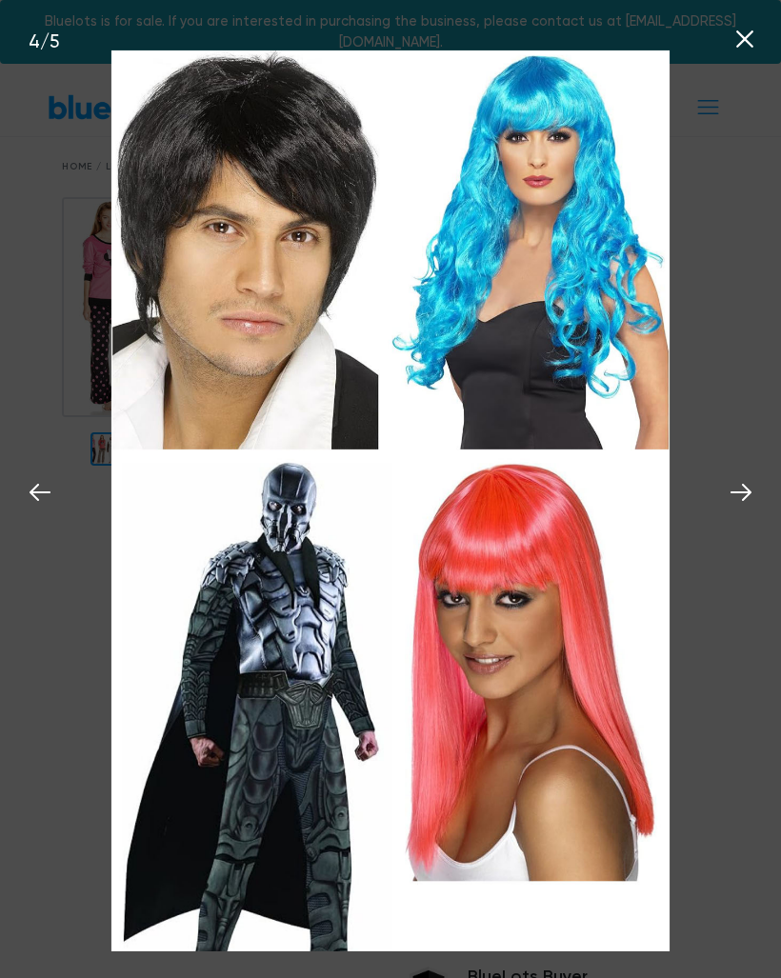
click at [743, 501] on icon at bounding box center [740, 492] width 21 height 17
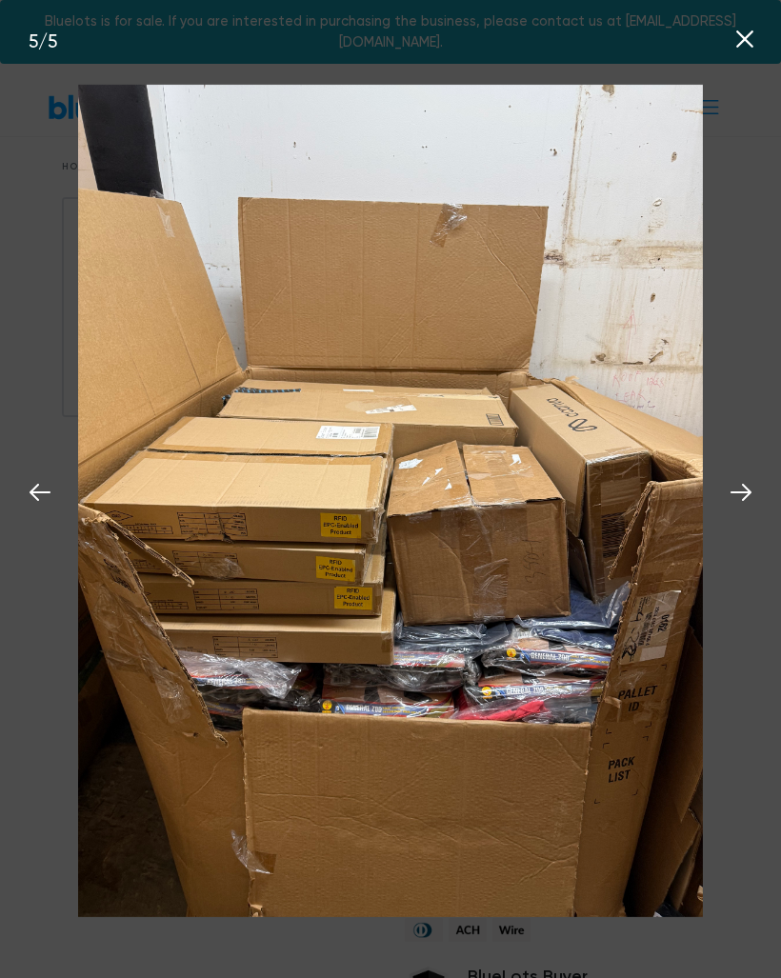
click at [732, 507] on icon at bounding box center [741, 492] width 29 height 29
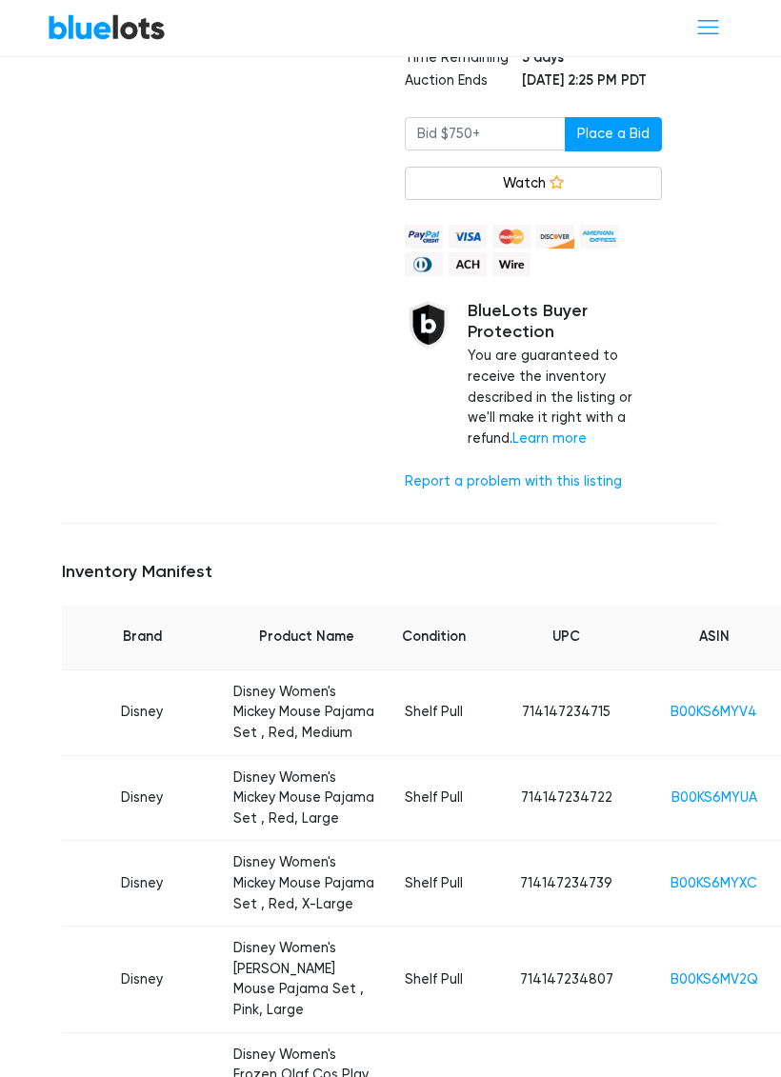
click at [670, 705] on link "B00KS6MYV4" at bounding box center [713, 713] width 87 height 16
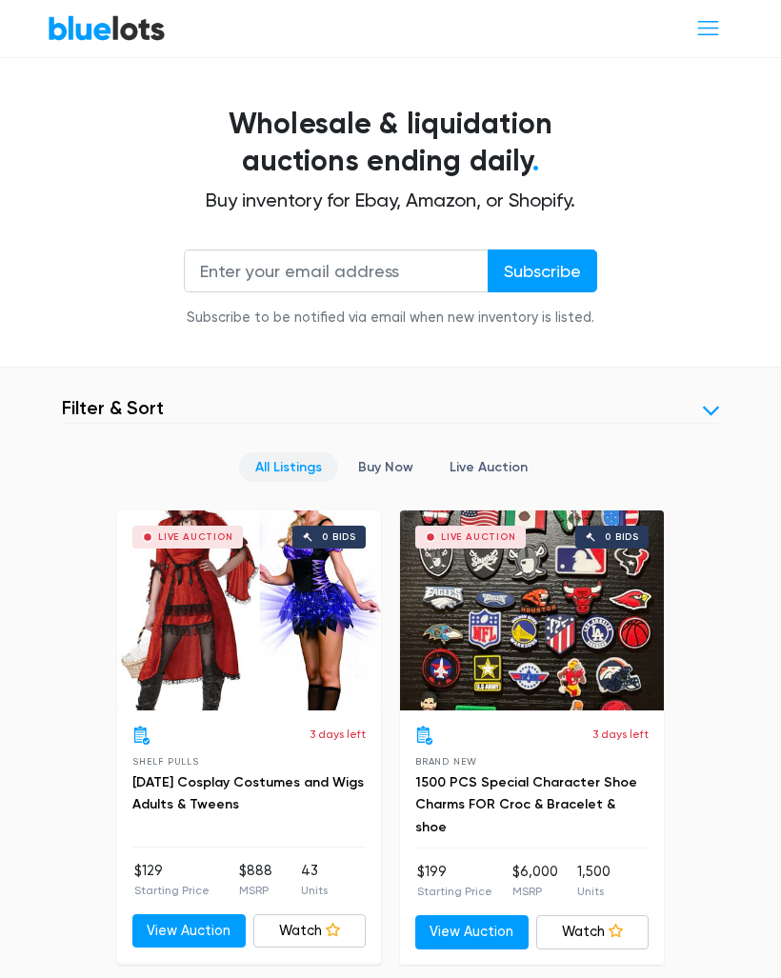
scroll to position [389, 0]
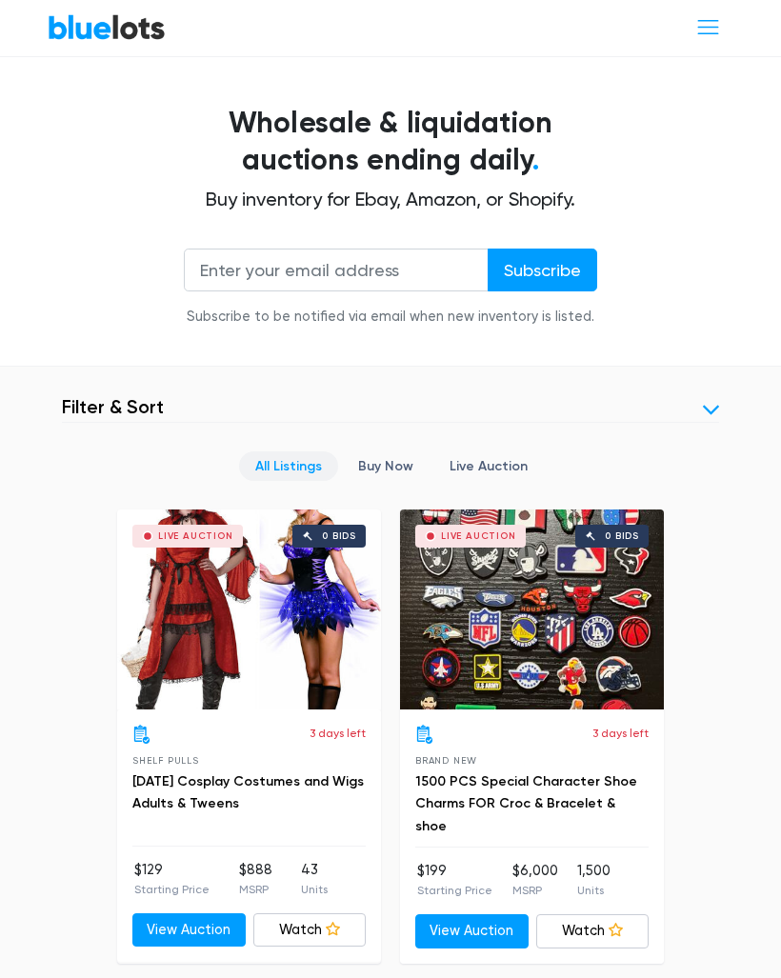
click at [714, 403] on link at bounding box center [711, 411] width 16 height 16
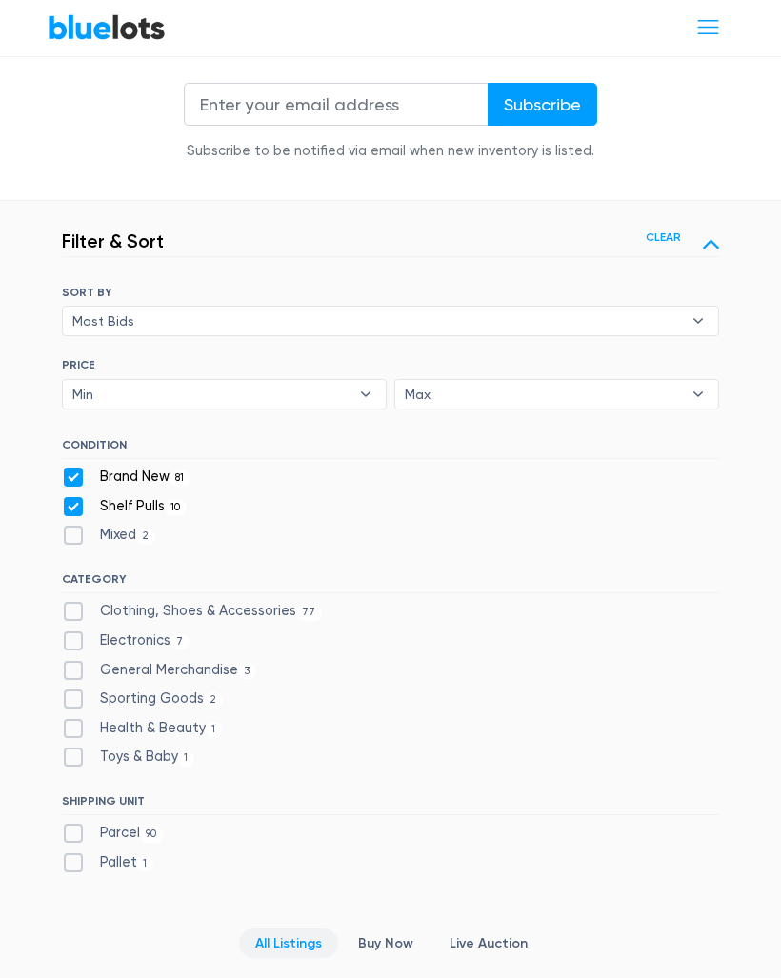
scroll to position [557, 0]
click at [77, 600] on label "Clothing, Shoes & Accessories 77" at bounding box center [192, 610] width 260 height 21
click at [74, 600] on Accessories"] "Clothing, Shoes & Accessories 77" at bounding box center [68, 606] width 12 height 12
checkbox Accessories"] "true"
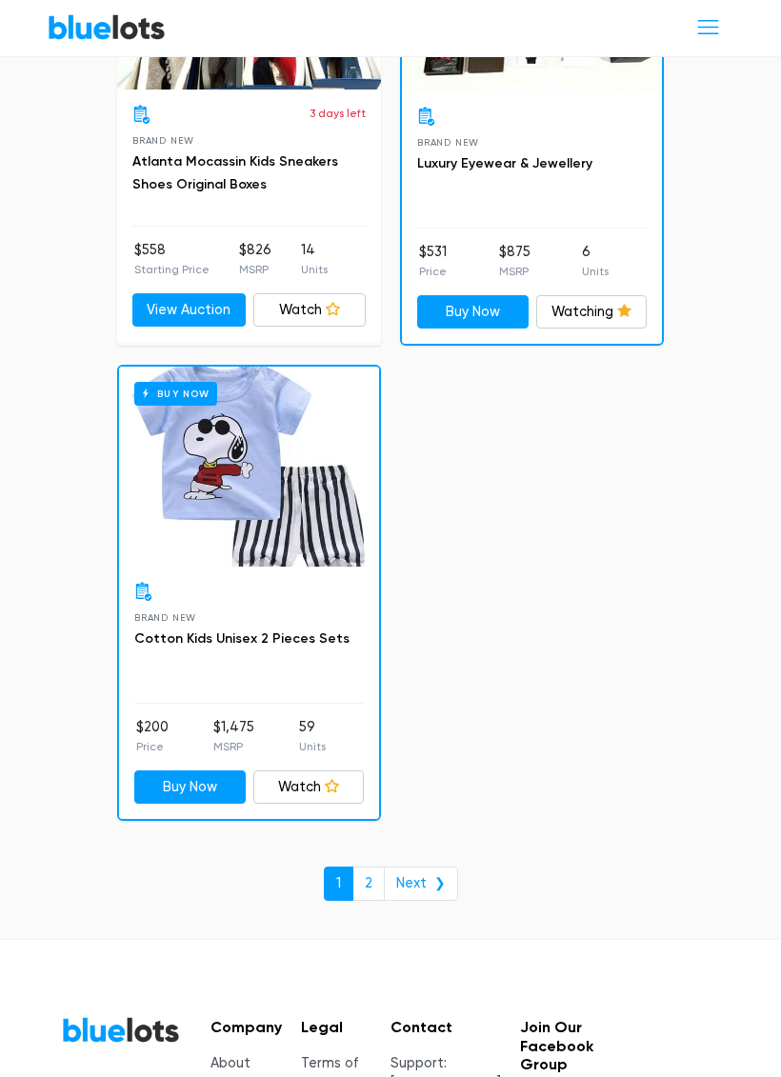
scroll to position [12346, 0]
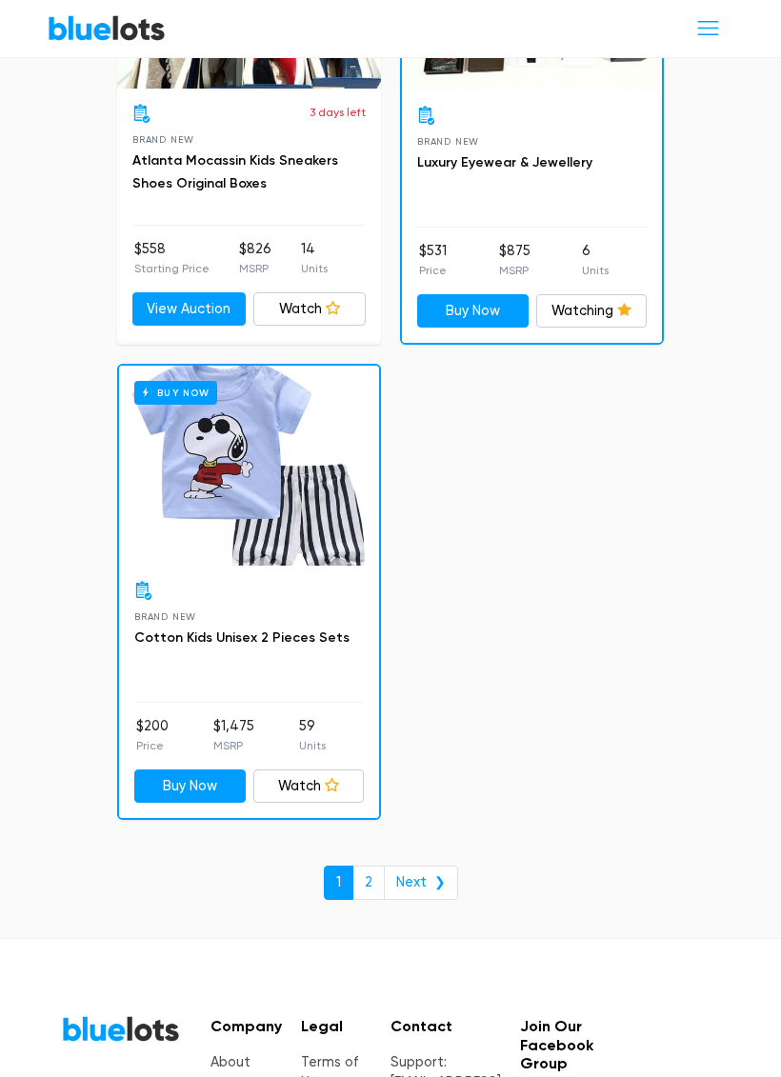
click at [420, 866] on link "Next ❯" at bounding box center [421, 883] width 74 height 34
